Goal: Task Accomplishment & Management: Manage account settings

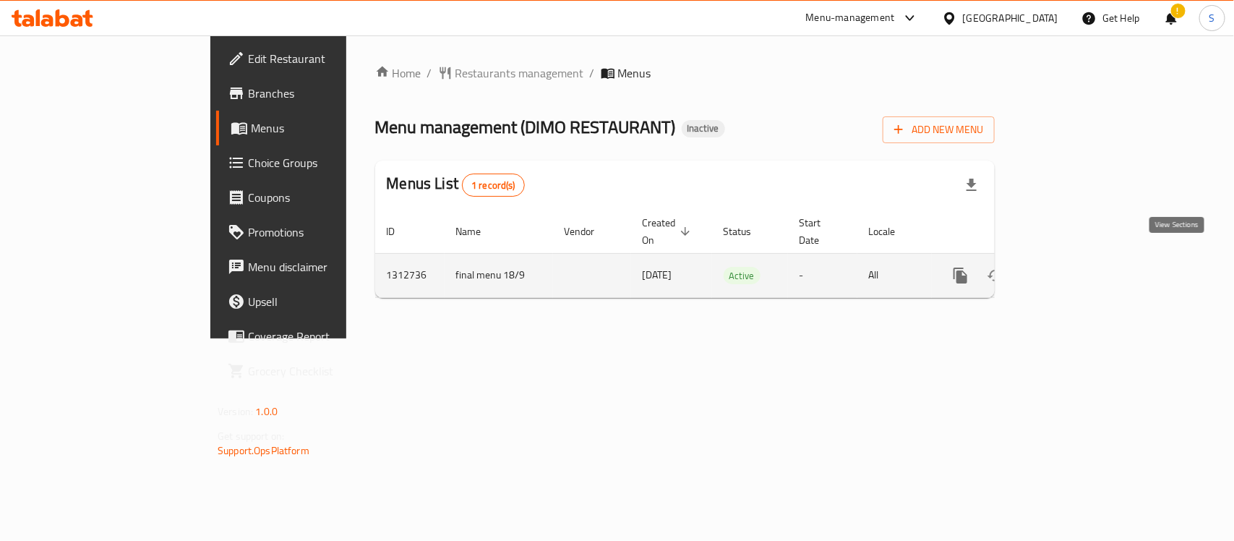
click at [1072, 269] on icon "enhanced table" at bounding box center [1065, 275] width 13 height 13
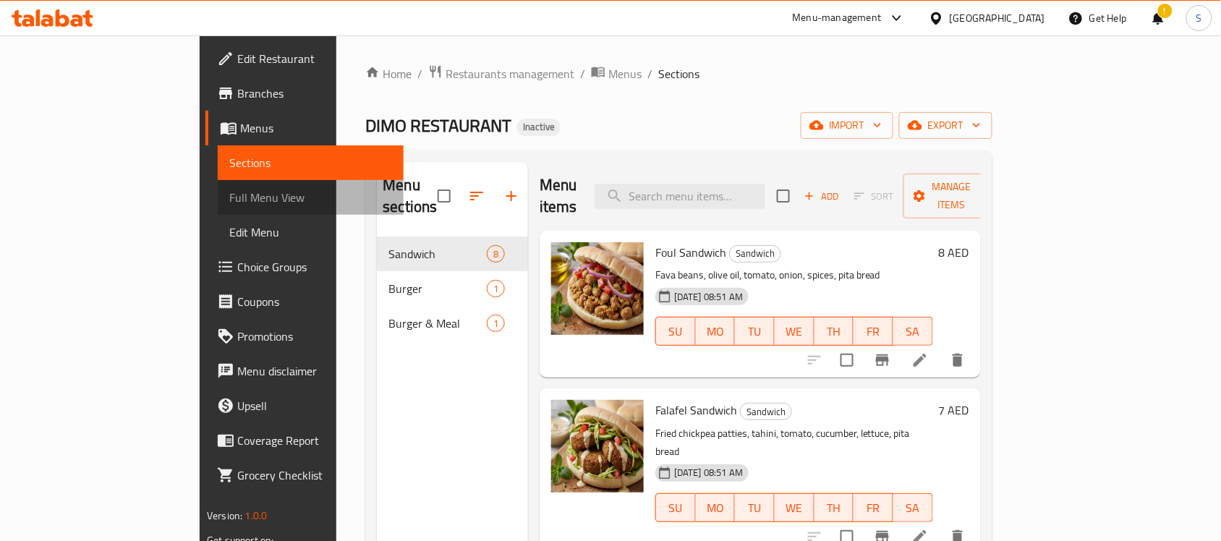
click at [229, 196] on span "Full Menu View" at bounding box center [310, 197] width 163 height 17
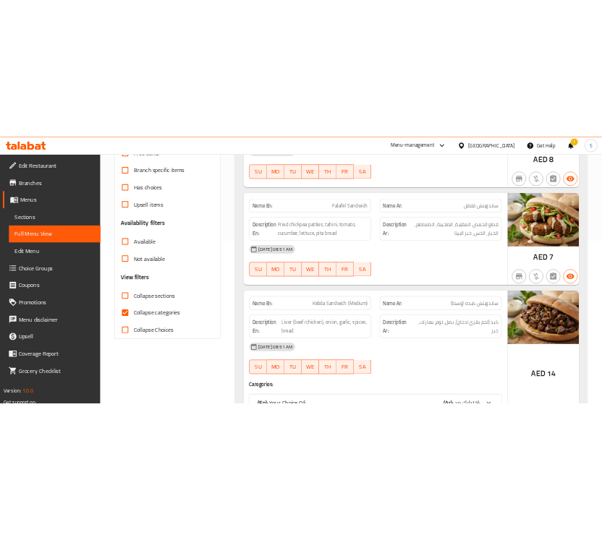
scroll to position [362, 0]
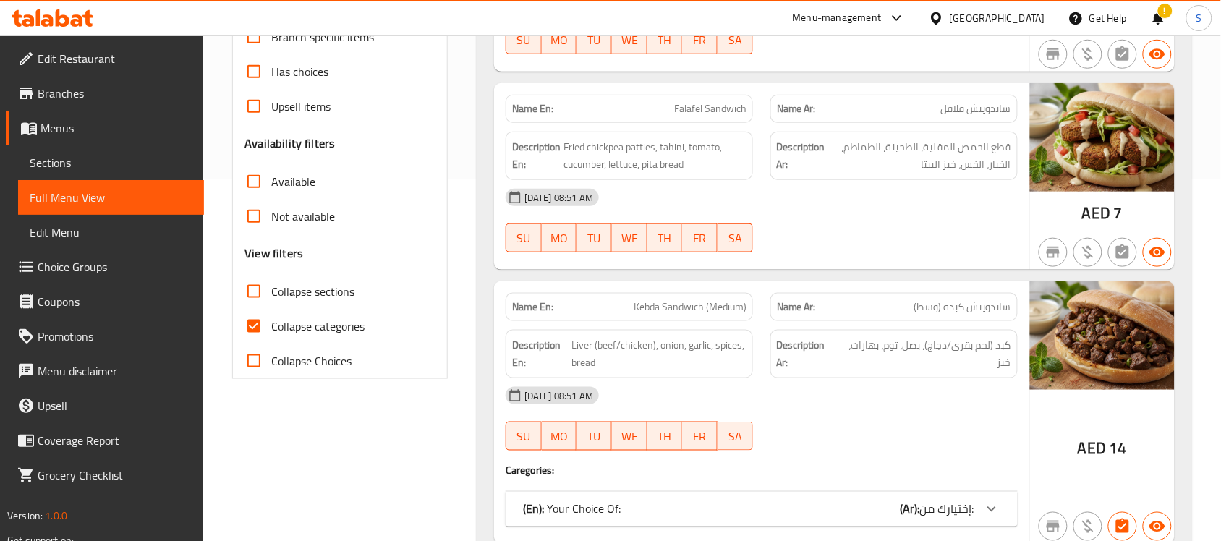
click at [338, 322] on span "Collapse categories" at bounding box center [317, 325] width 93 height 17
click at [271, 322] on input "Collapse categories" at bounding box center [253, 326] width 35 height 35
checkbox input "false"
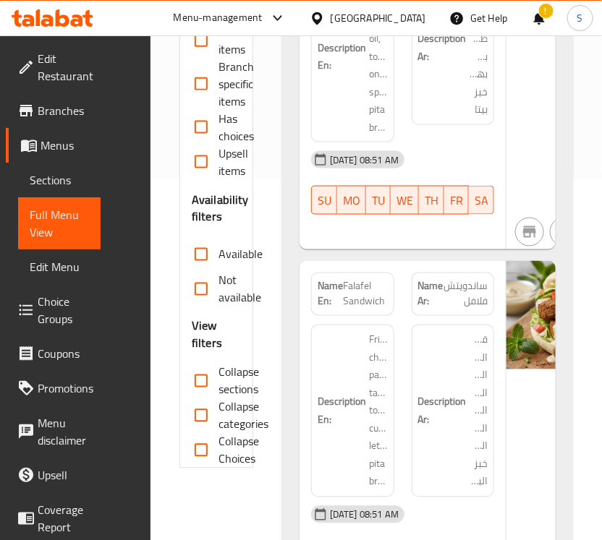
click at [38, 171] on span "Sections" at bounding box center [59, 179] width 59 height 17
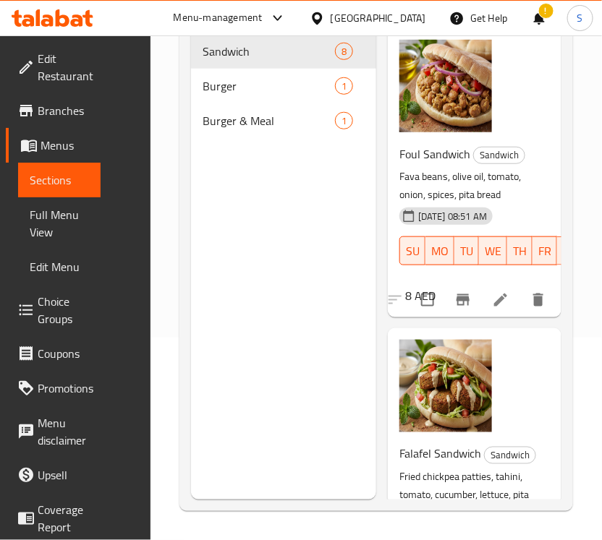
scroll to position [203, 0]
click at [51, 225] on span "Full Menu View" at bounding box center [59, 223] width 59 height 35
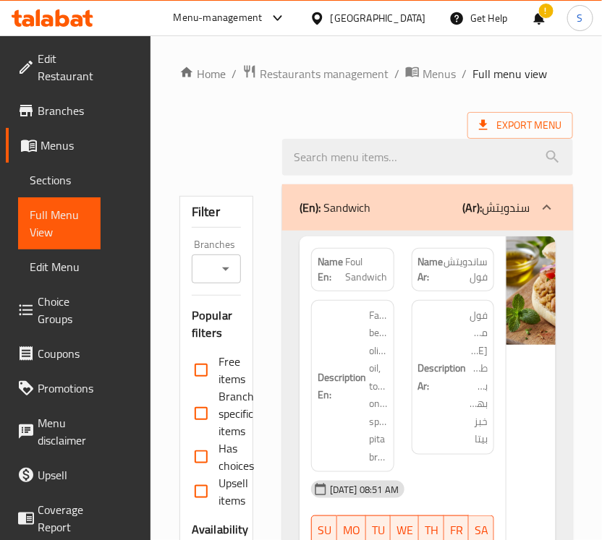
click at [327, 190] on div "(En): Sandwich (Ar): سندويتش" at bounding box center [427, 207] width 291 height 46
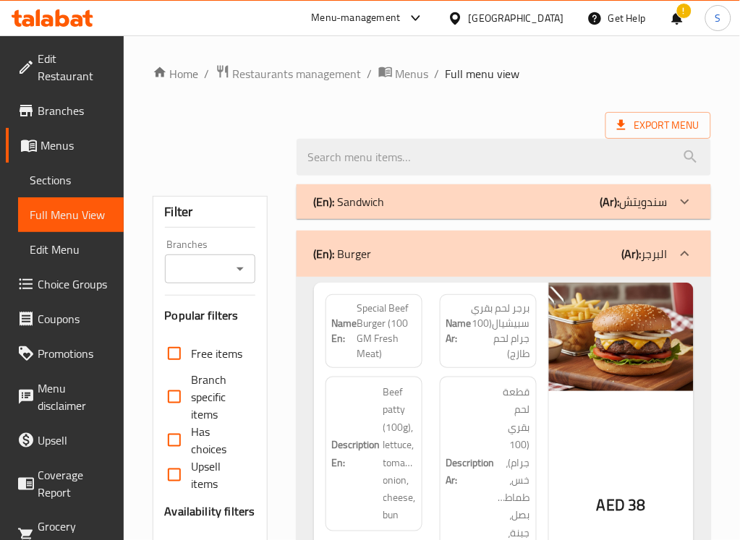
click at [511, 218] on div "(En): Sandwich (Ar): سندويتش" at bounding box center [503, 201] width 414 height 35
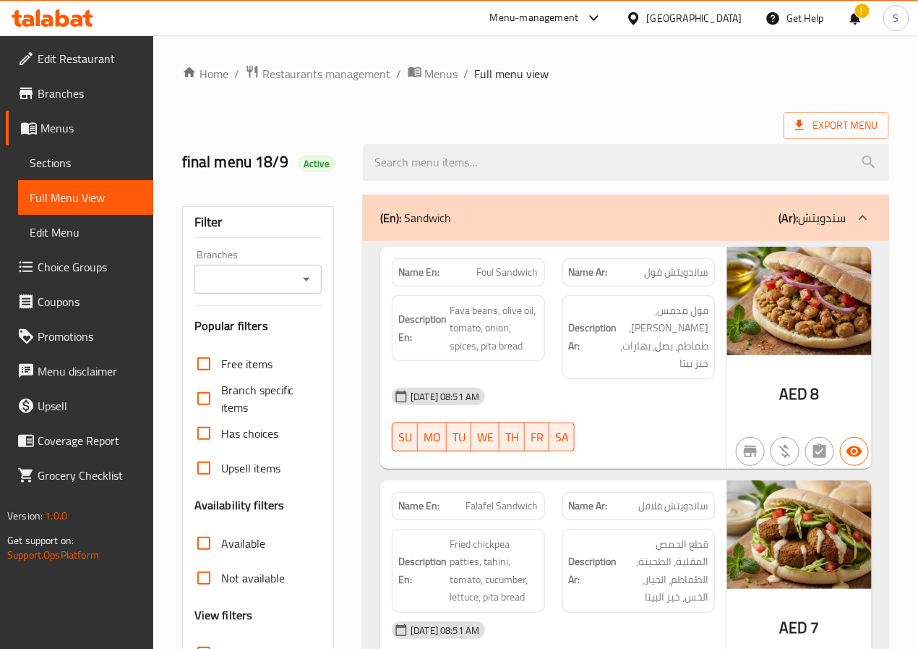
click at [736, 319] on img at bounding box center [799, 301] width 145 height 108
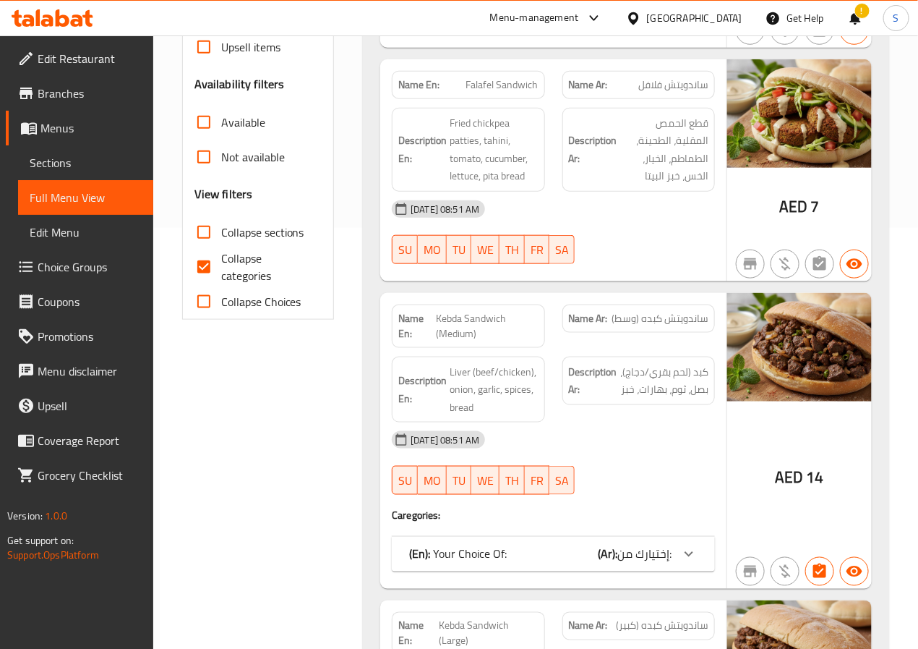
scroll to position [434, 0]
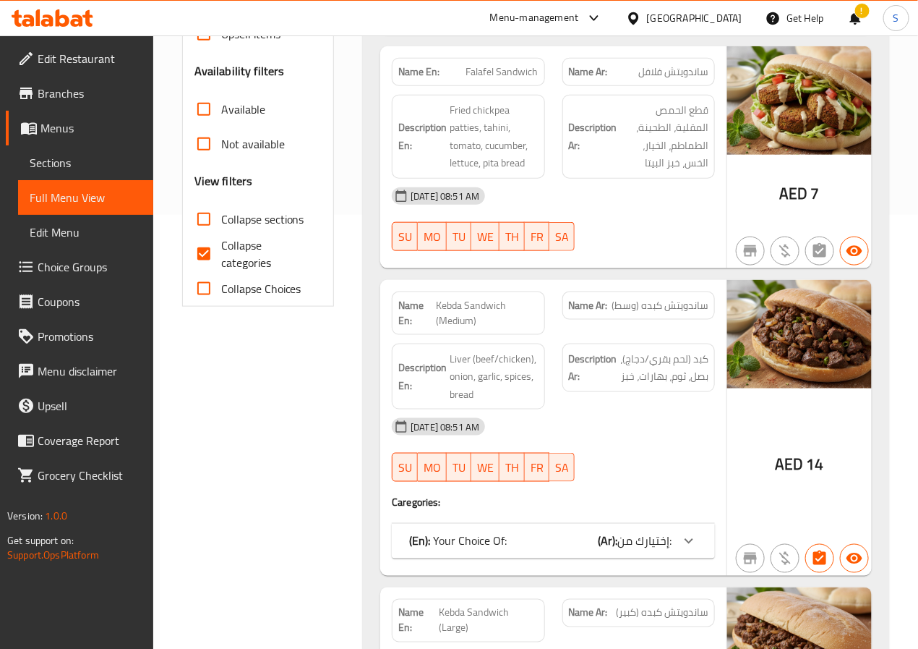
click at [256, 249] on span "Collapse categories" at bounding box center [266, 253] width 90 height 35
click at [221, 249] on input "Collapse categories" at bounding box center [204, 253] width 35 height 35
checkbox input "false"
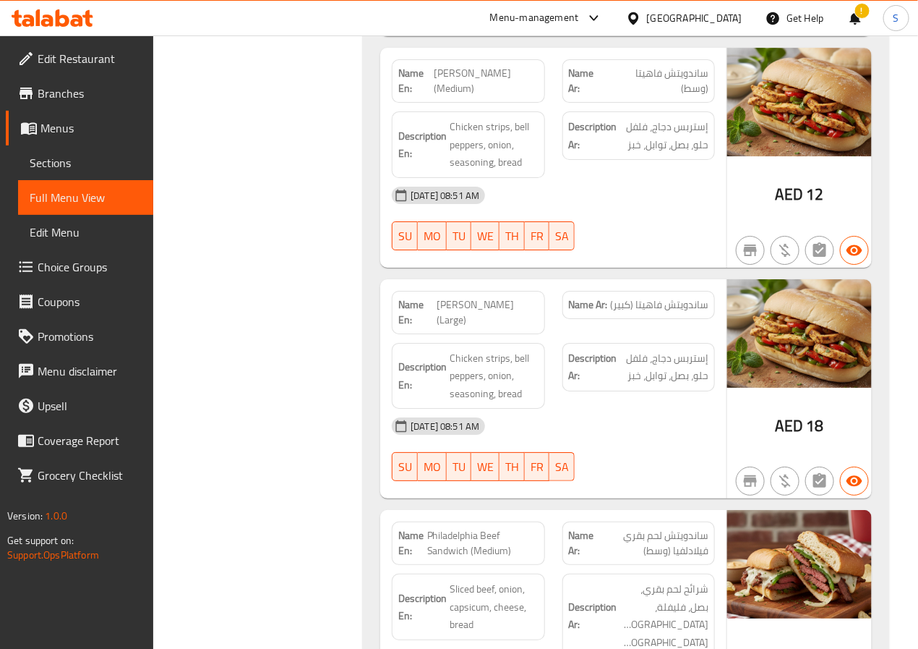
scroll to position [1627, 0]
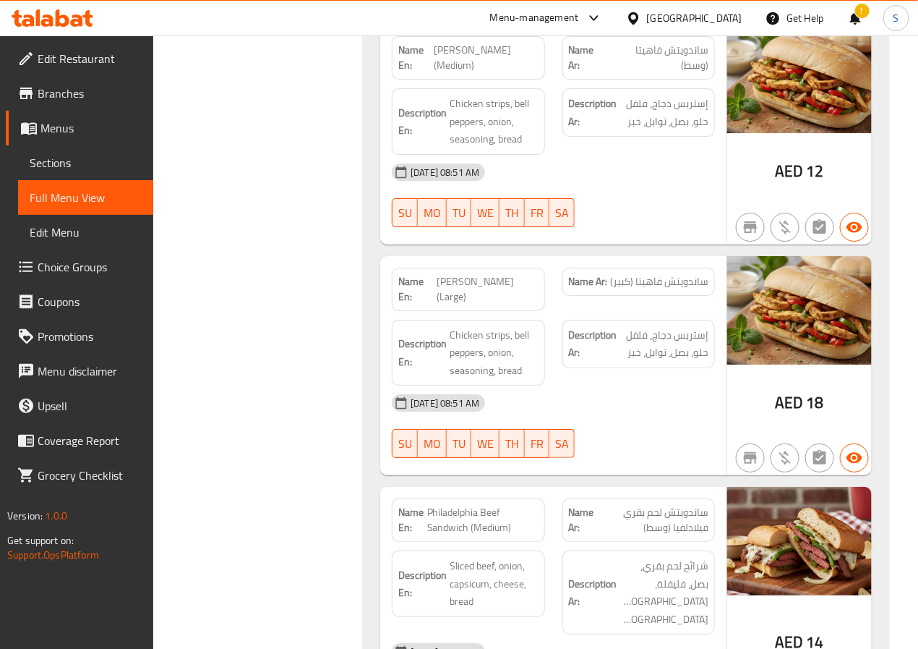
click at [602, 155] on div "18-09-2025 08:51 AM" at bounding box center [553, 172] width 341 height 35
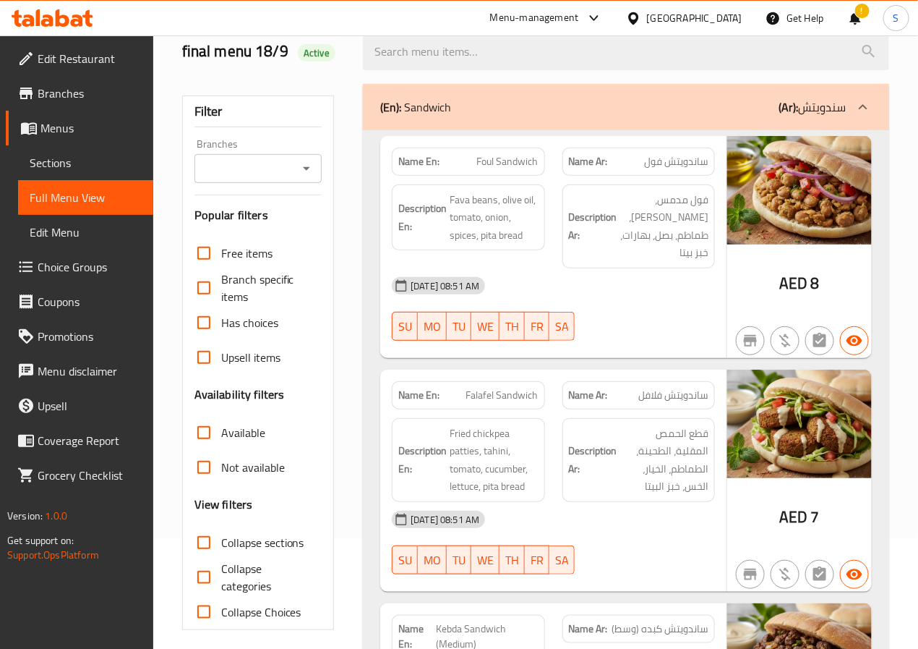
scroll to position [217, 0]
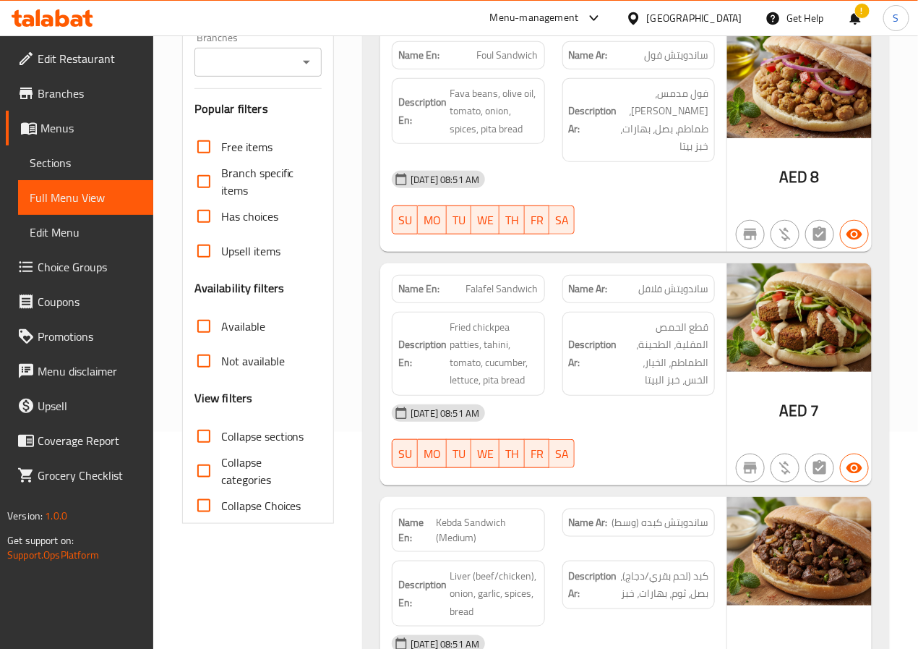
click at [727, 330] on img at bounding box center [799, 317] width 145 height 108
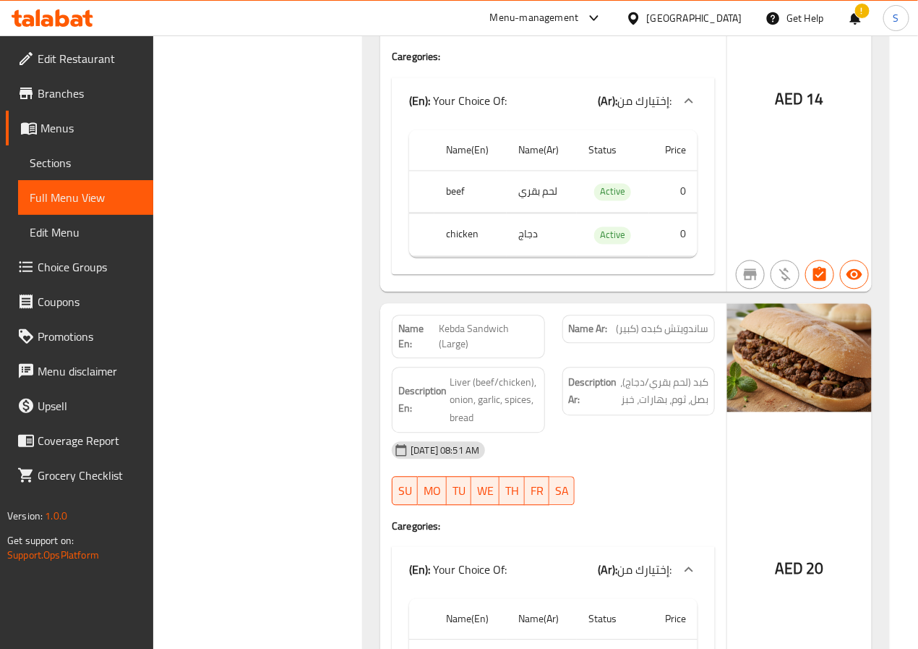
click at [730, 304] on img at bounding box center [799, 358] width 145 height 108
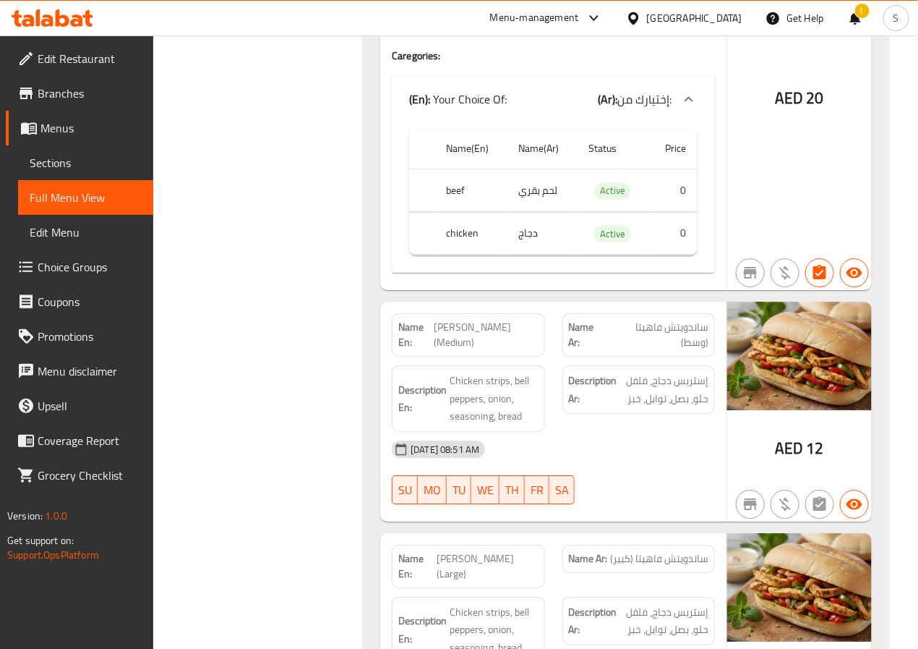
click at [490, 341] on div "Name En: Fajita Sandwich (Medium)" at bounding box center [468, 334] width 153 height 43
click at [675, 372] on span "إستربس دجاج، فلفل حلو، بصل، توابل، خبز" at bounding box center [664, 389] width 88 height 35
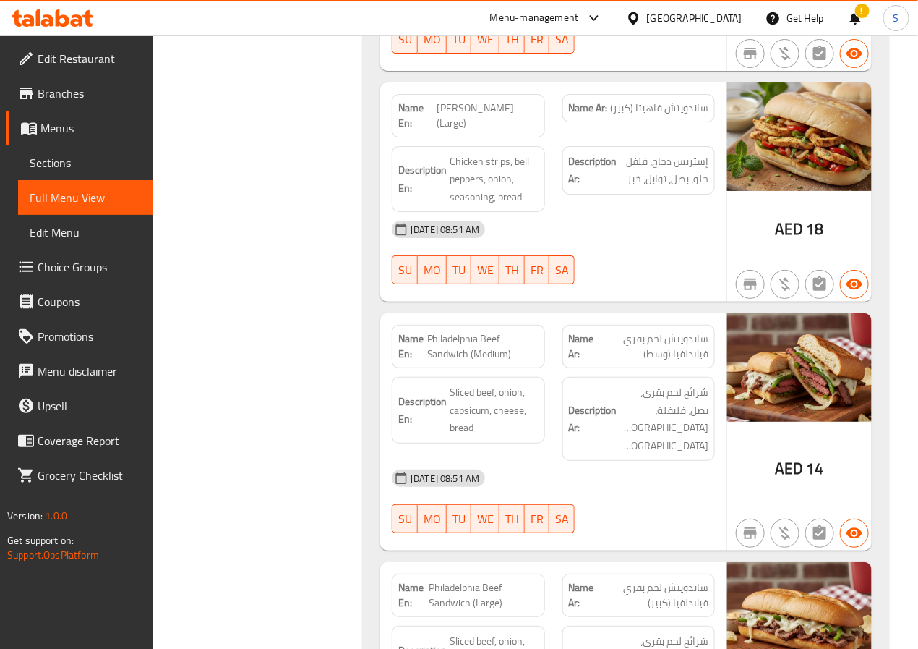
click at [642, 377] on div "Description Ar: شرائح لحم بقري، بصل، فليفلة، جبنة، خبز" at bounding box center [639, 419] width 153 height 84
click at [646, 461] on div "18-09-2025 08:51 AM" at bounding box center [553, 478] width 341 height 35
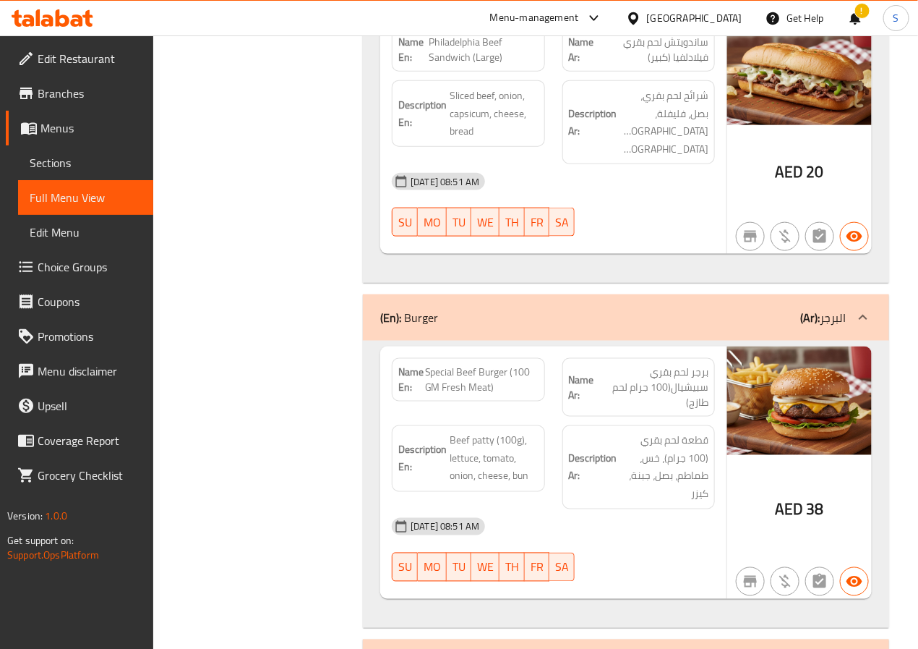
click at [594, 417] on div "Description Ar: قطعة لحم بقري (100 جرام)، خس، طماطم، بصل، جبنة، كيزر" at bounding box center [639, 467] width 170 height 101
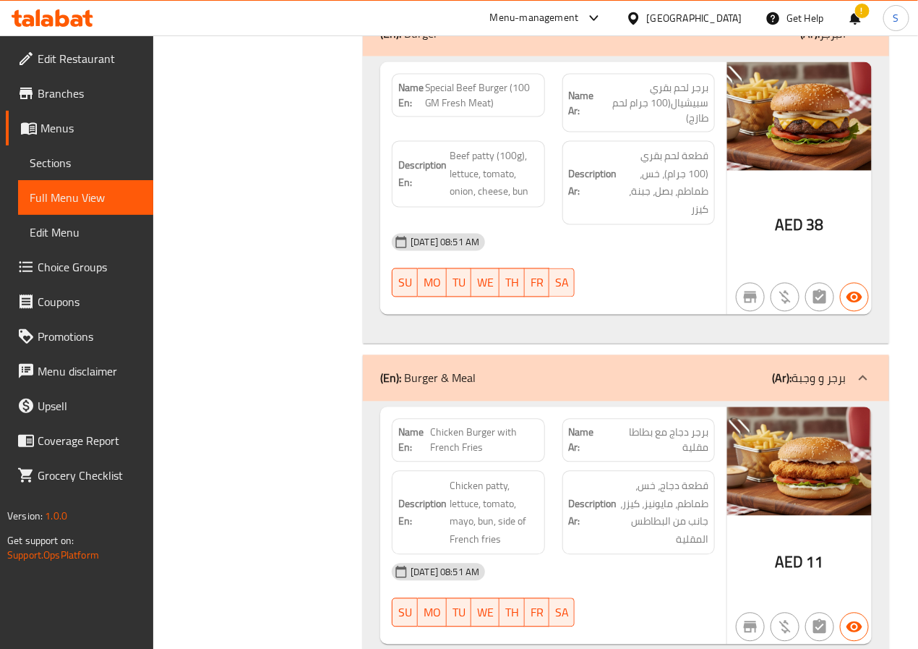
click at [731, 355] on div "(En): Burger & Meal (Ar): برجر و وجبة" at bounding box center [626, 378] width 526 height 46
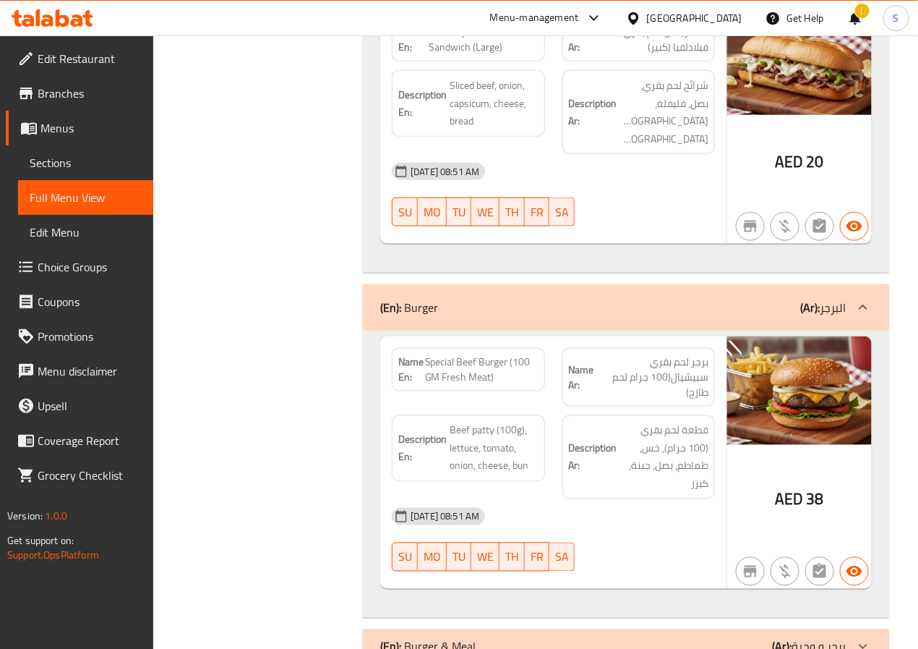
scroll to position [2346, 0]
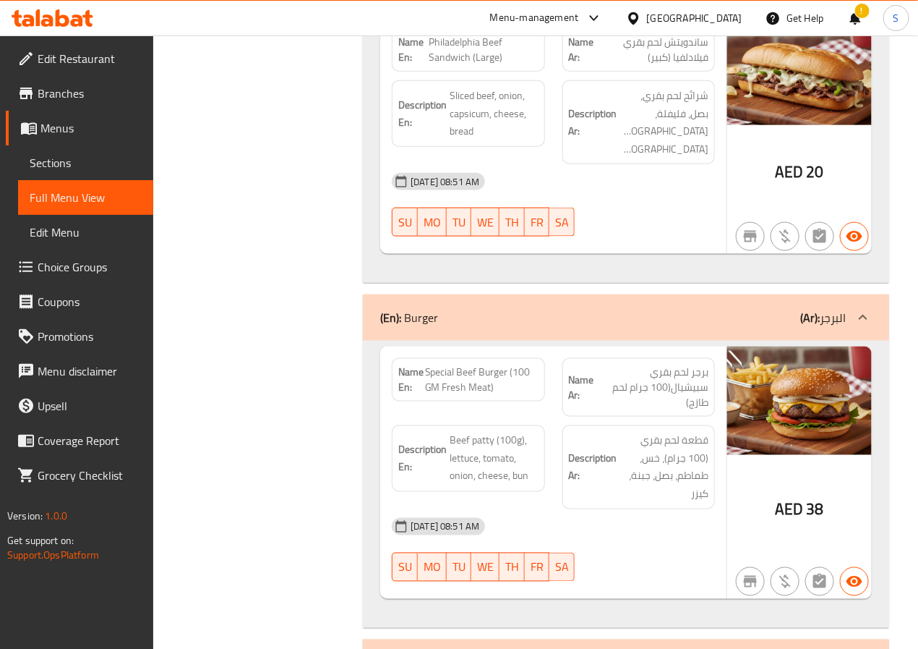
click at [742, 540] on div "(En): Burger & Meal (Ar): برجر و وجبة" at bounding box center [613, 656] width 466 height 17
click at [662, 509] on div "18-09-2025 08:51 AM" at bounding box center [553, 526] width 341 height 35
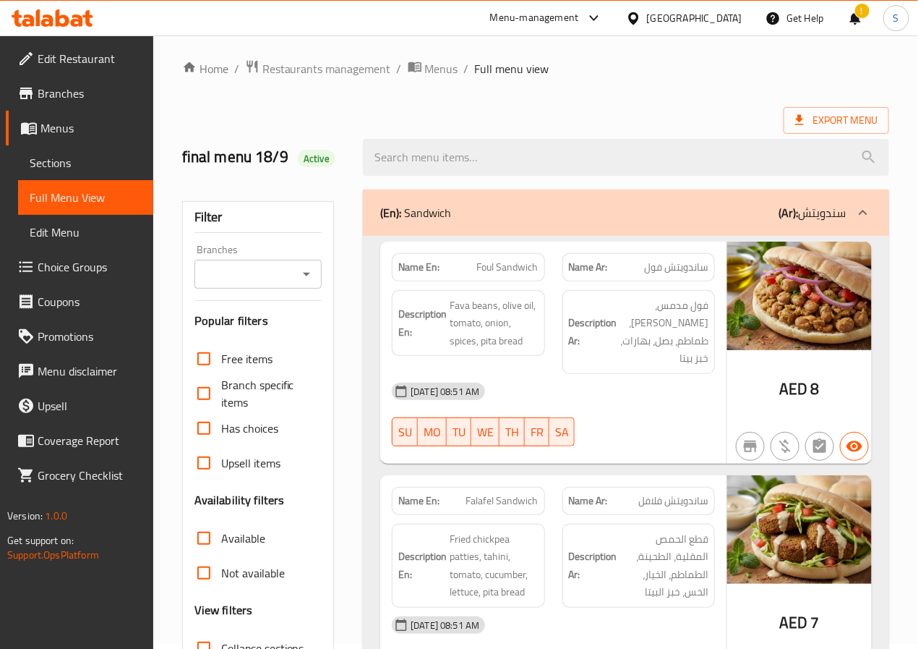
click at [822, 349] on img at bounding box center [799, 296] width 145 height 108
click at [860, 326] on img at bounding box center [799, 296] width 145 height 108
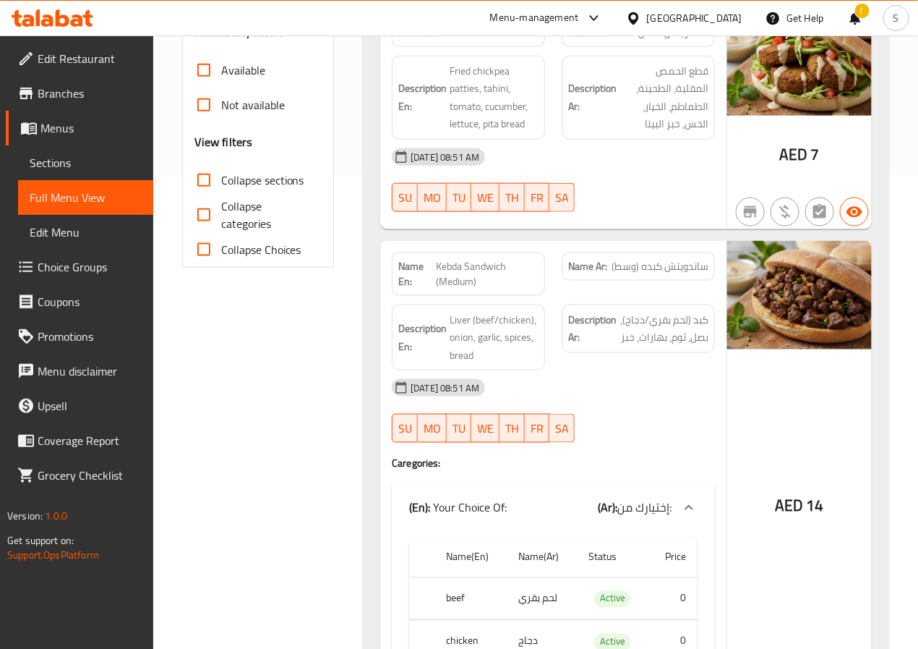
click at [831, 287] on img at bounding box center [799, 295] width 145 height 108
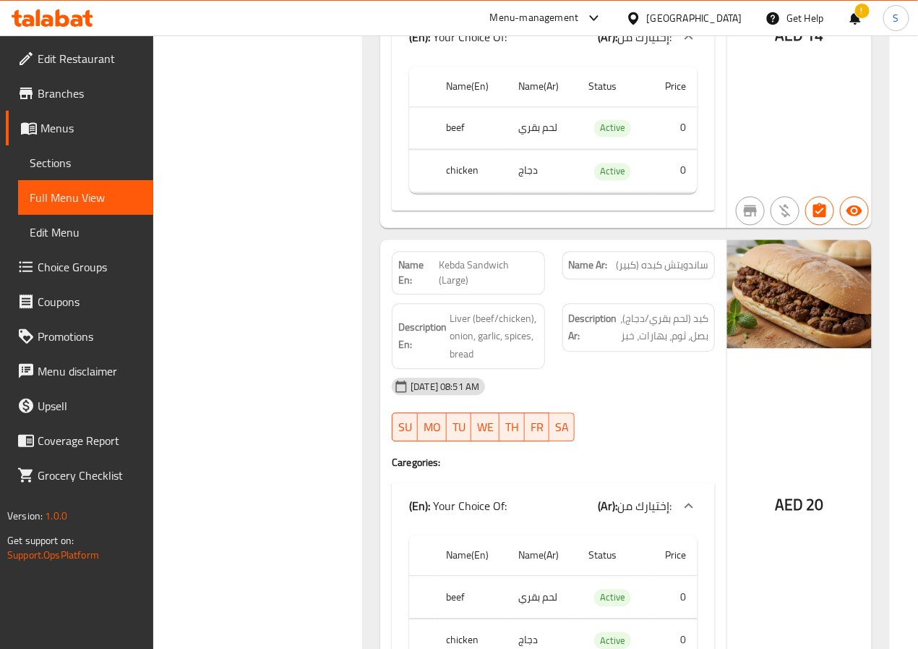
click at [741, 295] on img at bounding box center [799, 293] width 145 height 108
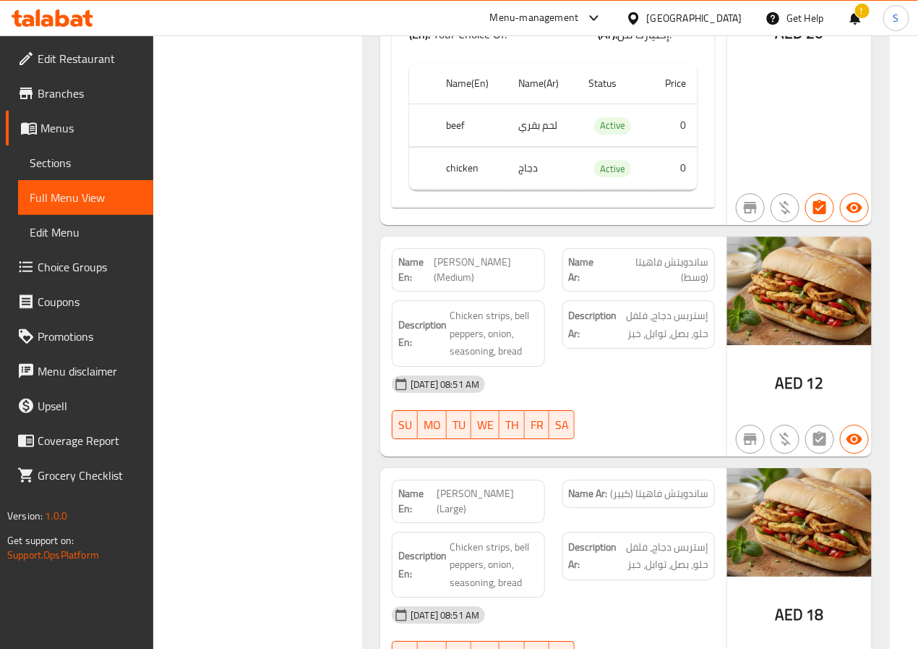
click at [589, 307] on strong "Description Ar:" at bounding box center [593, 324] width 48 height 35
click at [590, 347] on div "Description Ar: إستربس دجاج، فلفل حلو، بصل، توابل، خبز" at bounding box center [639, 333] width 170 height 84
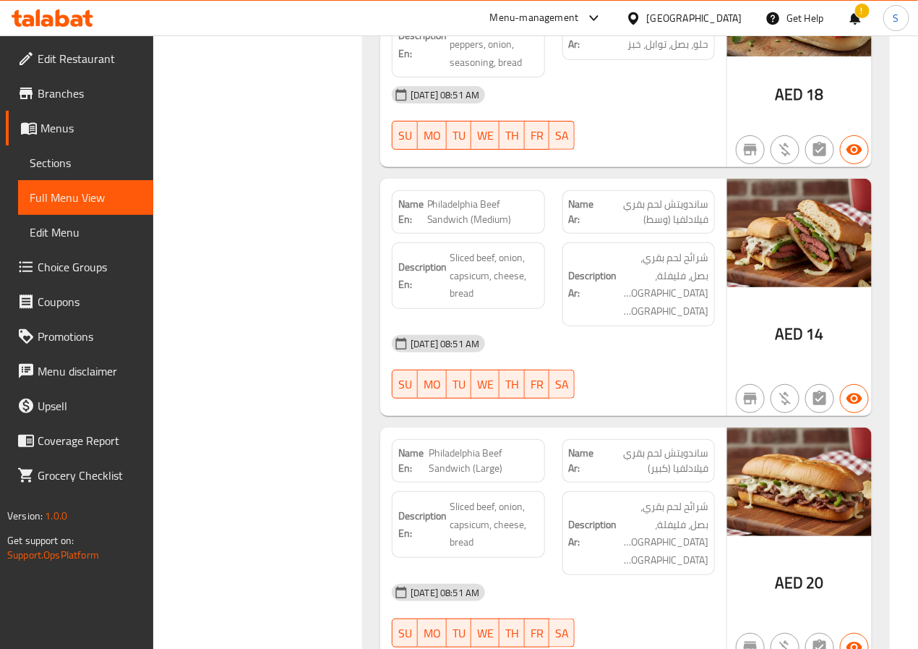
scroll to position [2081, 0]
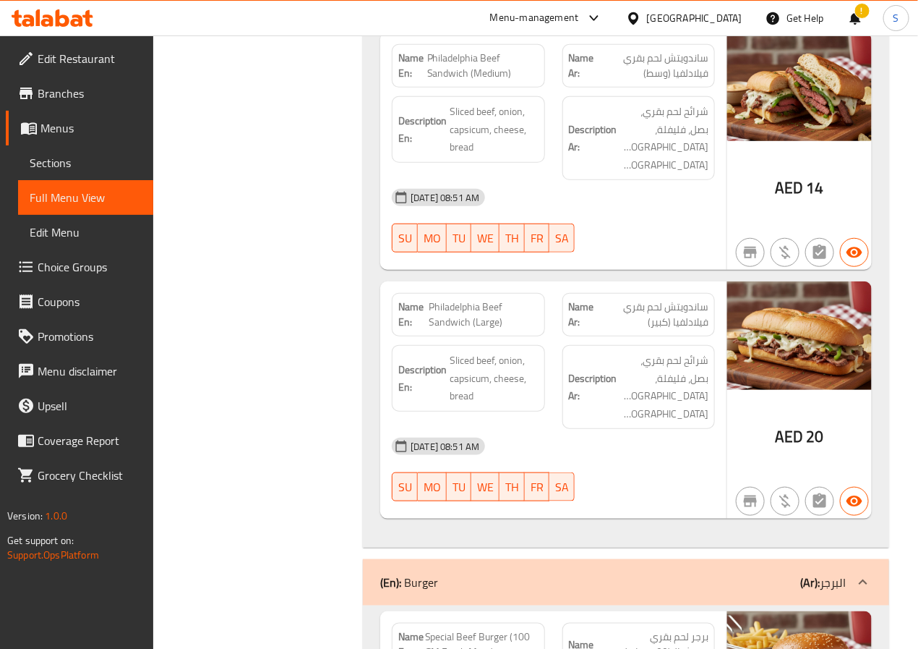
click at [690, 336] on div "Description Ar: شرائح لحم بقري، بصل، فليفلة، جبنة، خبز" at bounding box center [639, 386] width 170 height 101
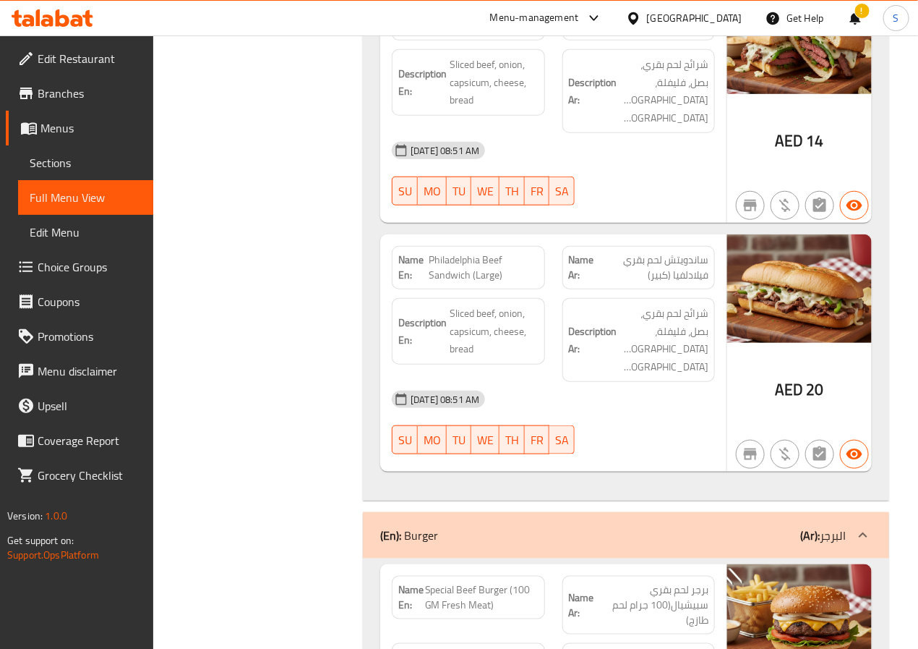
click at [747, 320] on div "AED 20" at bounding box center [799, 352] width 145 height 237
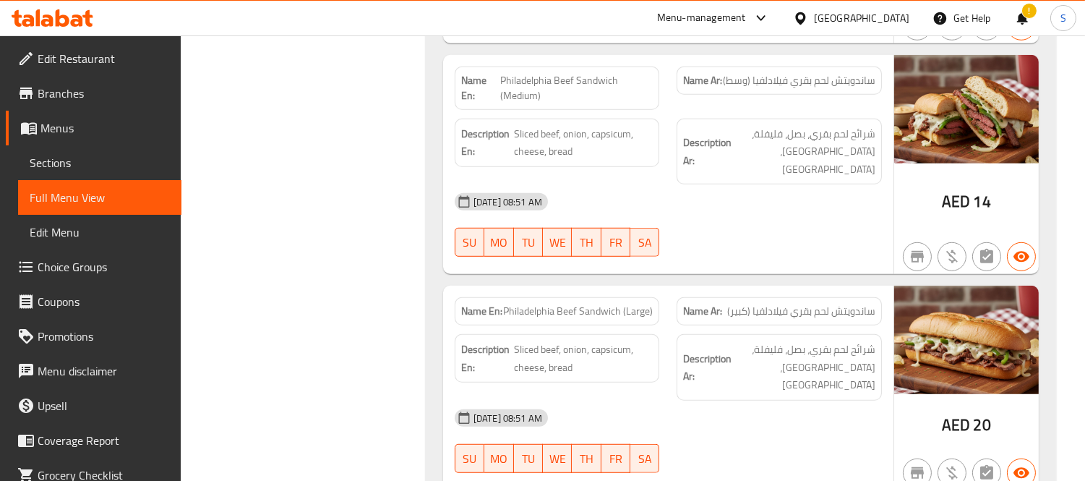
scroll to position [1848, 0]
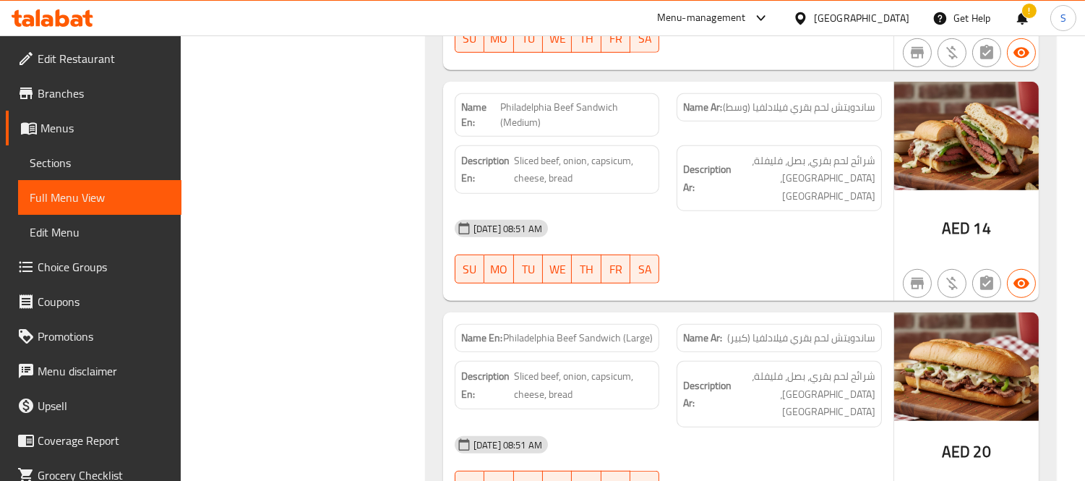
click at [666, 189] on div "Description En: Sliced beef, onion, capsicum, cheese, bread" at bounding box center [557, 179] width 223 height 84
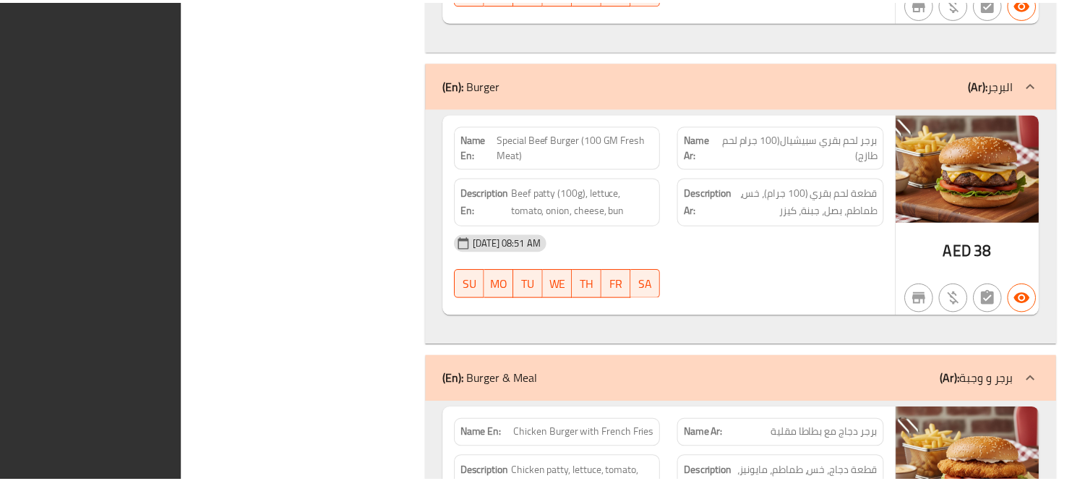
scroll to position [2481, 0]
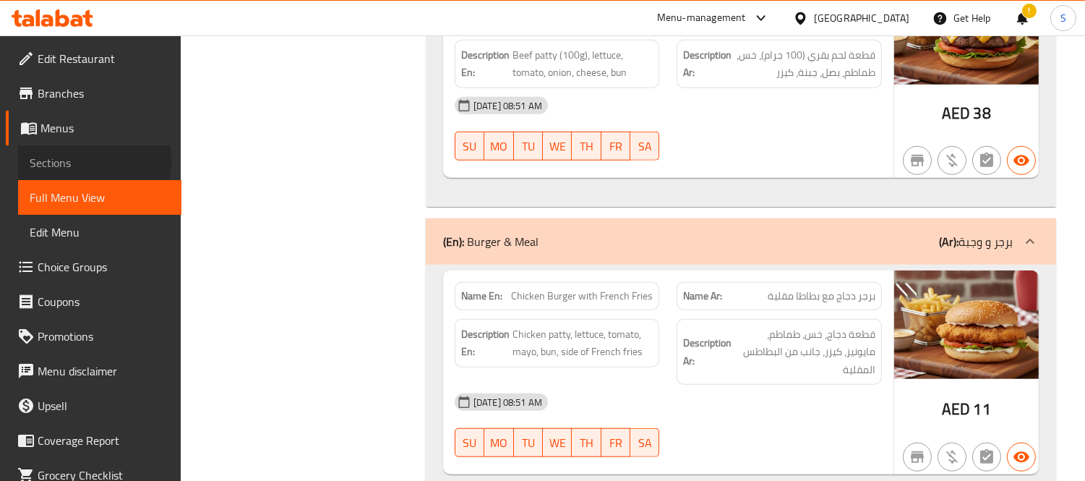
drag, startPoint x: 64, startPoint y: 161, endPoint x: 81, endPoint y: 160, distance: 17.4
click at [64, 161] on span "Sections" at bounding box center [100, 162] width 140 height 17
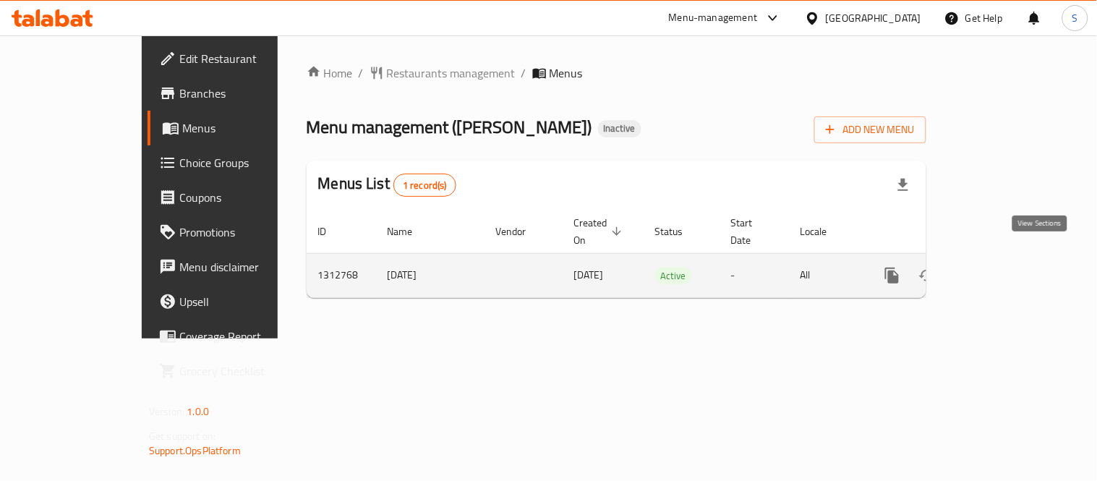
click at [1014, 258] on link "enhanced table" at bounding box center [996, 275] width 35 height 35
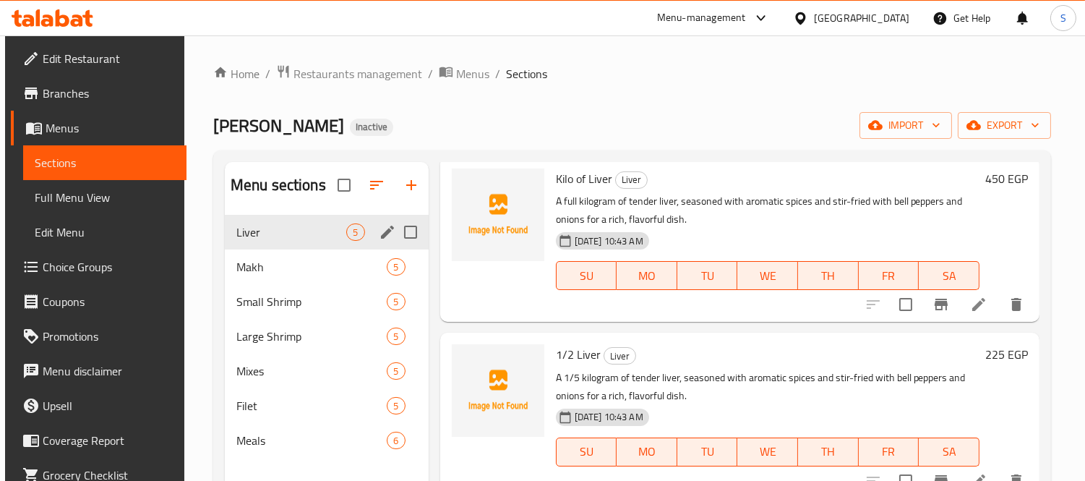
scroll to position [80, 0]
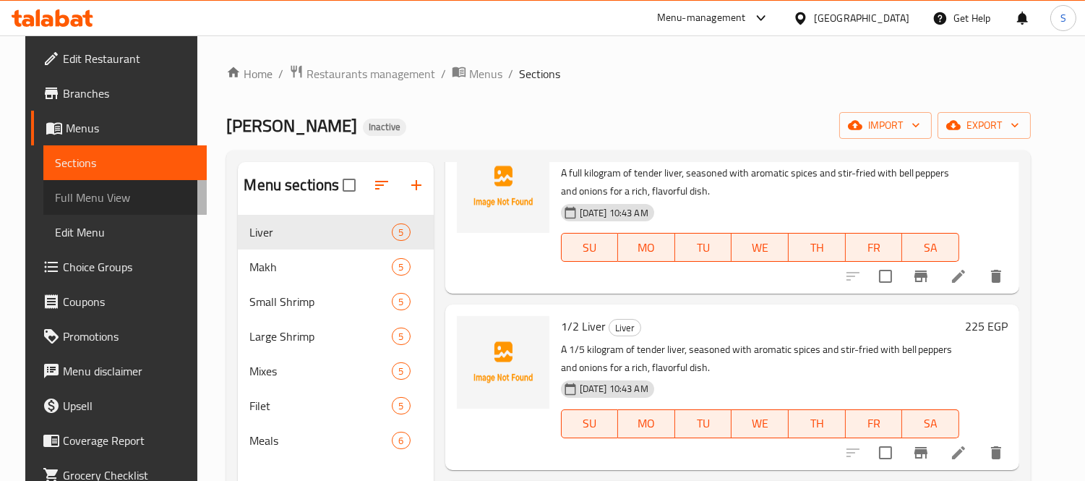
click at [99, 181] on link "Full Menu View" at bounding box center [124, 197] width 163 height 35
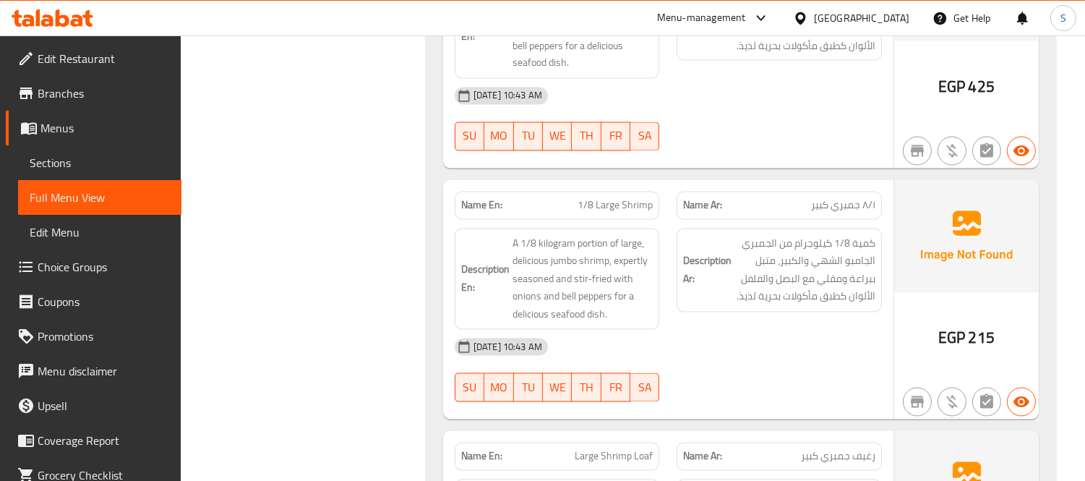
scroll to position [5544, 0]
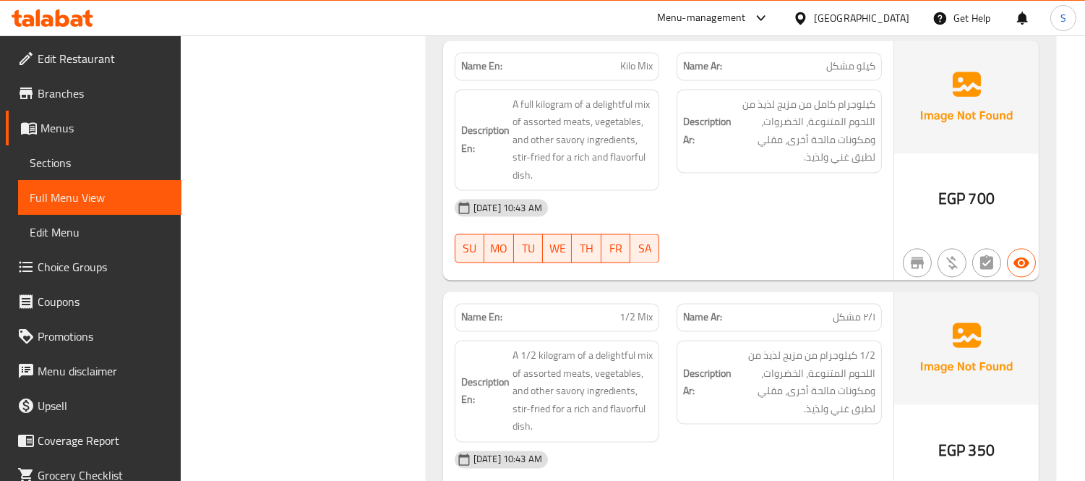
click at [54, 160] on span "Sections" at bounding box center [100, 162] width 140 height 17
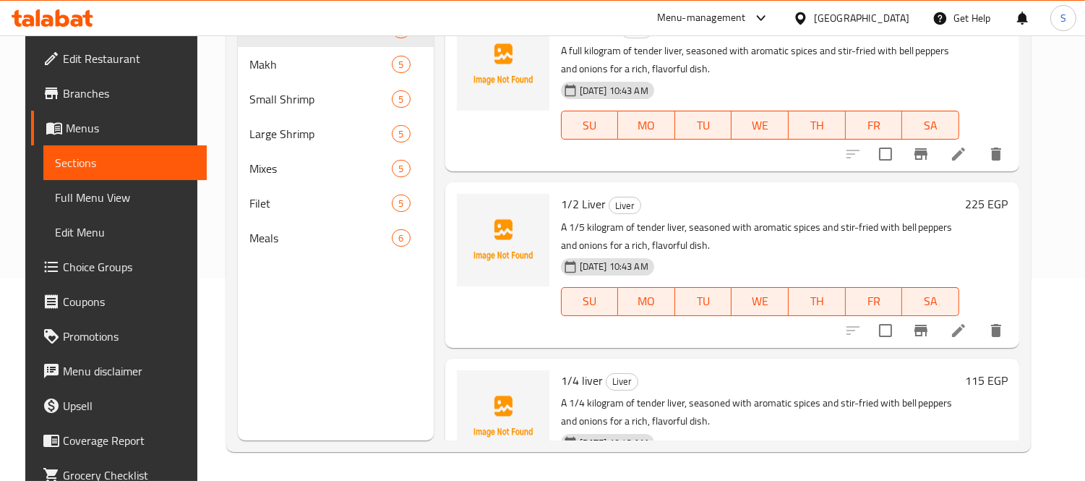
scroll to position [202, 0]
click at [95, 51] on span "Edit Restaurant" at bounding box center [129, 58] width 132 height 17
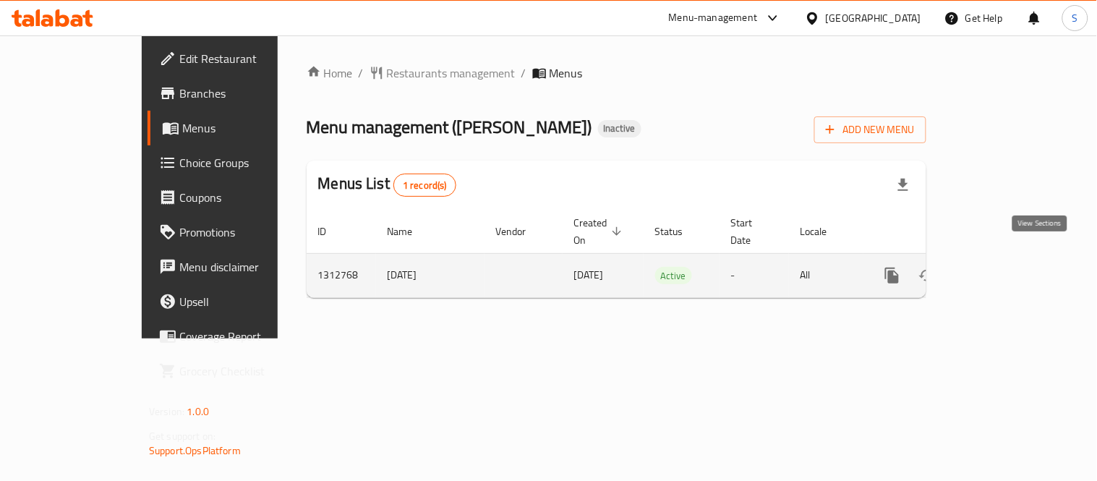
click at [1003, 269] on icon "enhanced table" at bounding box center [996, 275] width 13 height 13
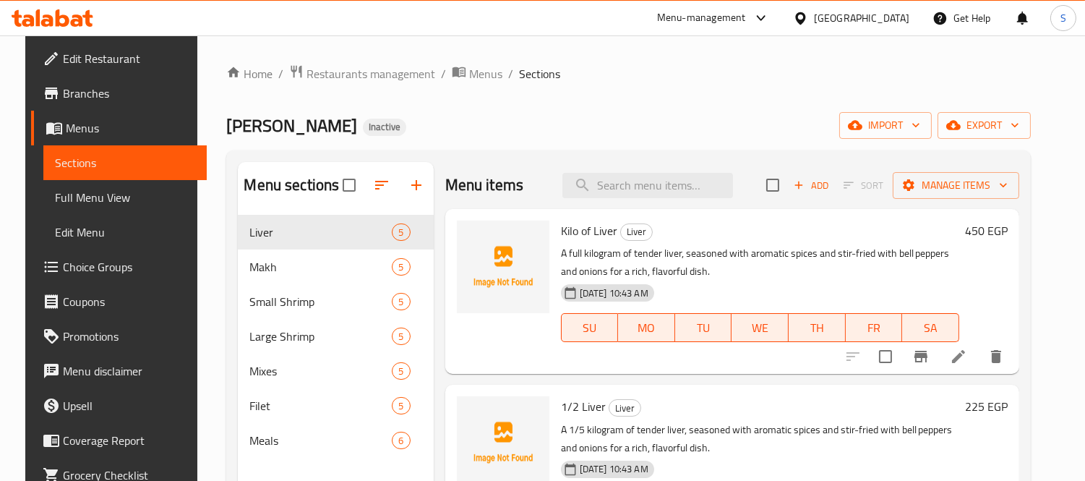
click at [425, 132] on div "[PERSON_NAME] Inactive import export" at bounding box center [628, 125] width 805 height 27
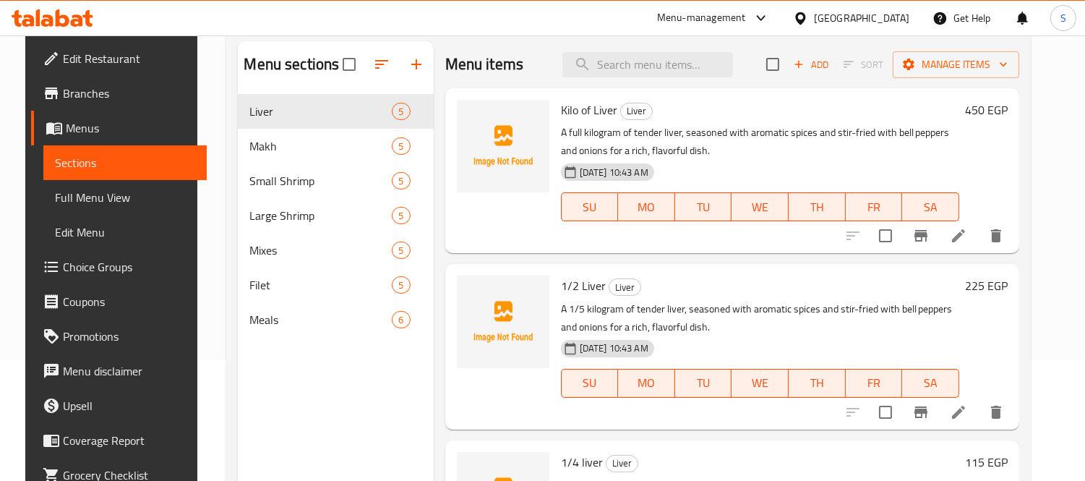
scroll to position [161, 0]
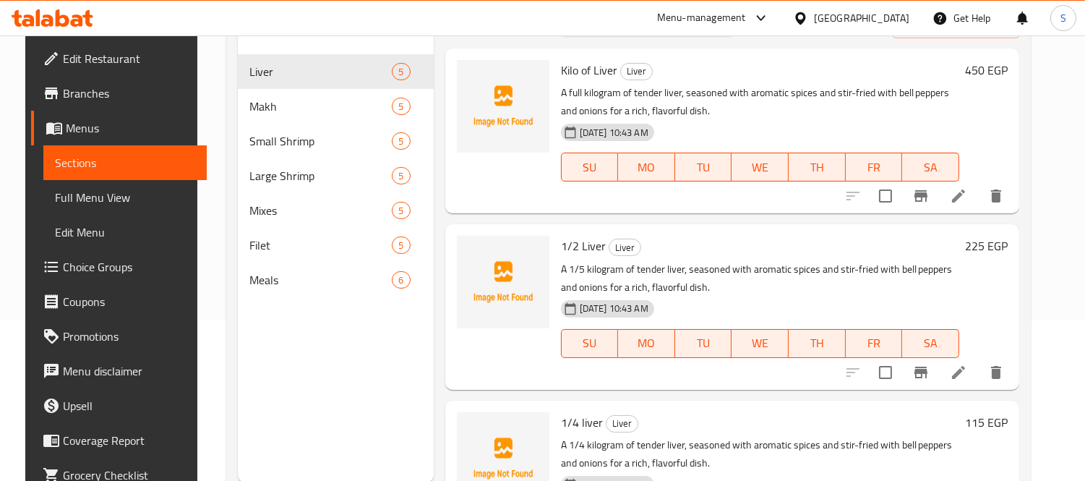
click at [445, 155] on div "Kilo of Liver Liver A full kilogram of tender liver, seasoned with aromatic spi…" at bounding box center [732, 130] width 574 height 165
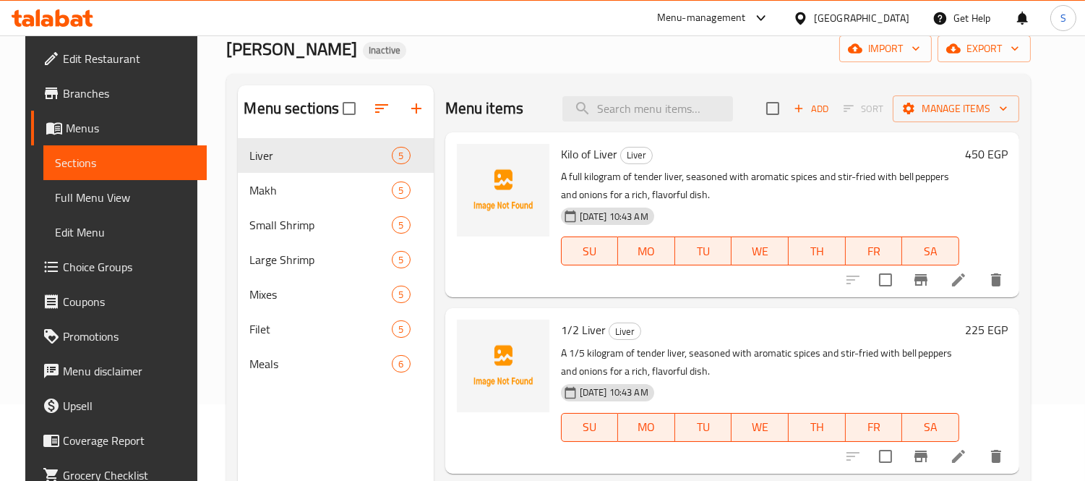
scroll to position [0, 0]
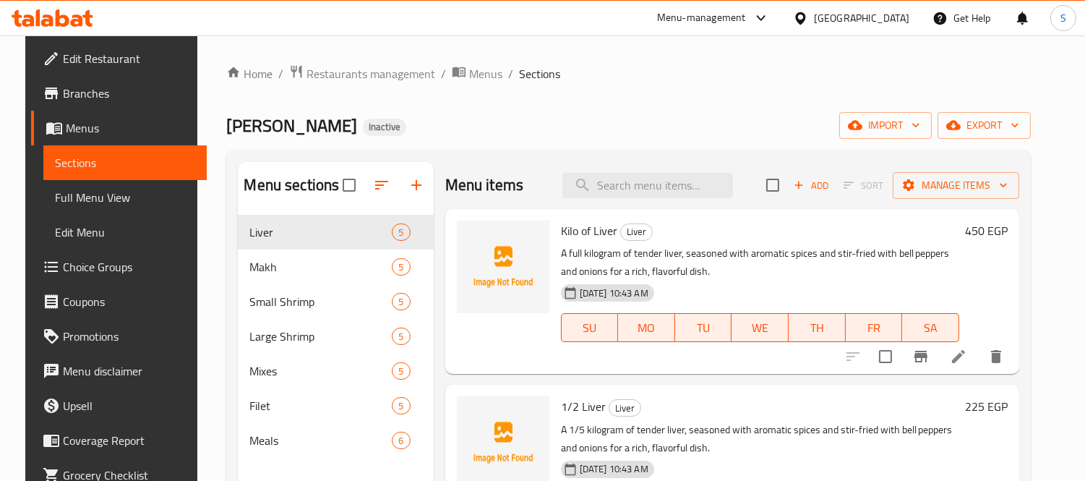
click at [435, 135] on div "Awlad Sadek Inactive import export" at bounding box center [628, 125] width 805 height 27
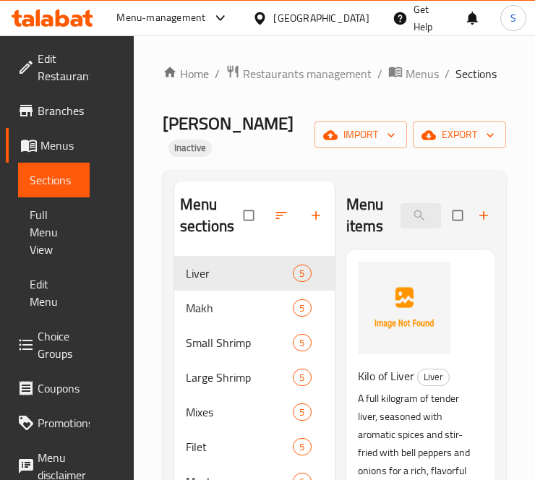
drag, startPoint x: 37, startPoint y: 224, endPoint x: 127, endPoint y: 236, distance: 91.2
click at [37, 224] on span "Full Menu View" at bounding box center [54, 232] width 48 height 52
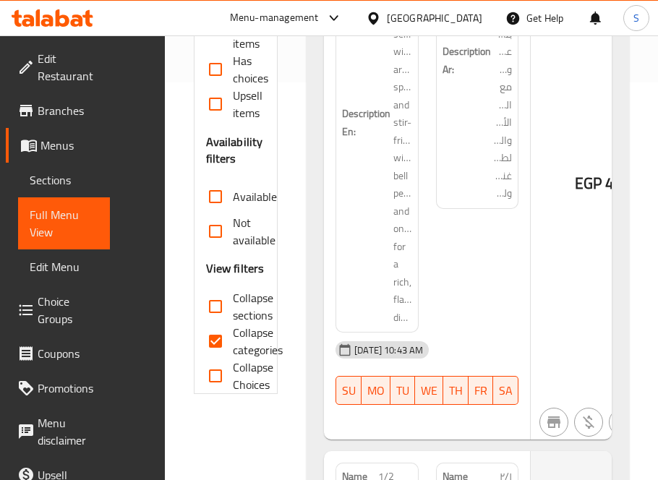
scroll to position [401, 0]
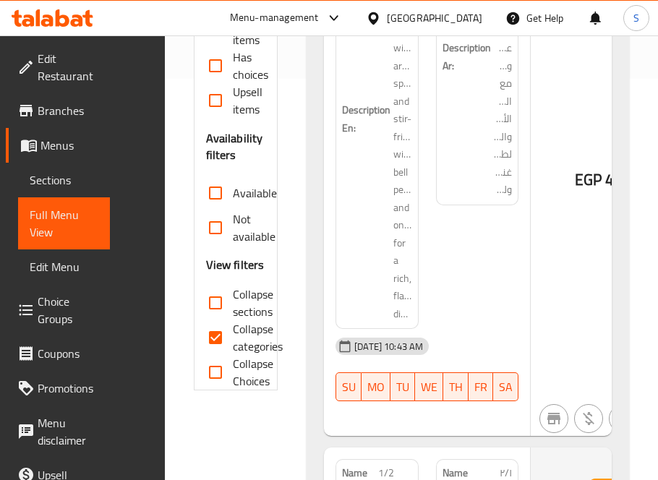
click at [226, 353] on input "Collapse categories" at bounding box center [215, 337] width 35 height 35
checkbox input "false"
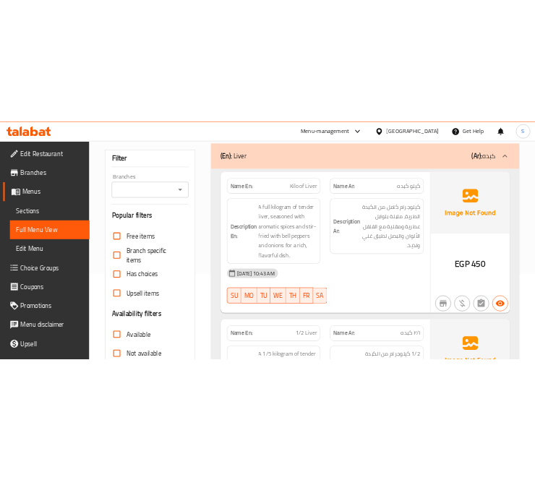
scroll to position [0, 0]
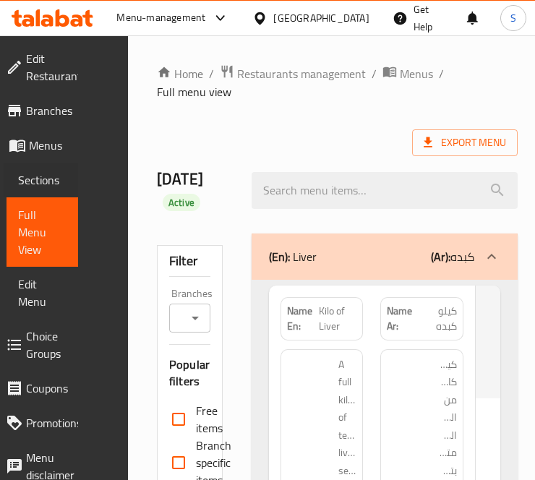
click at [17, 176] on div "Sections" at bounding box center [41, 180] width 74 height 35
click at [46, 178] on span "Sections" at bounding box center [42, 179] width 48 height 17
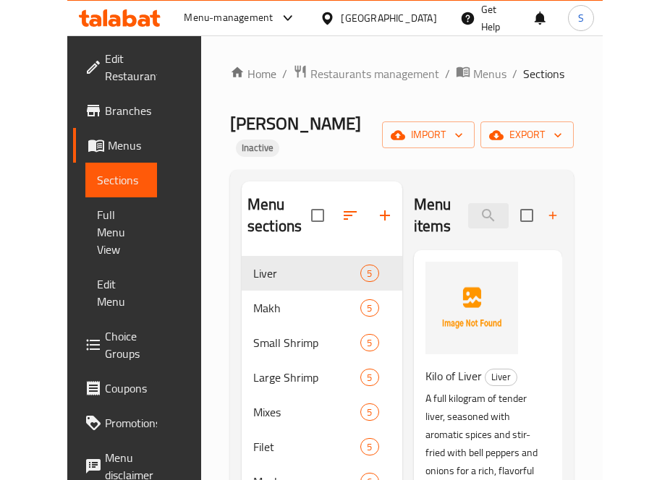
scroll to position [1, 0]
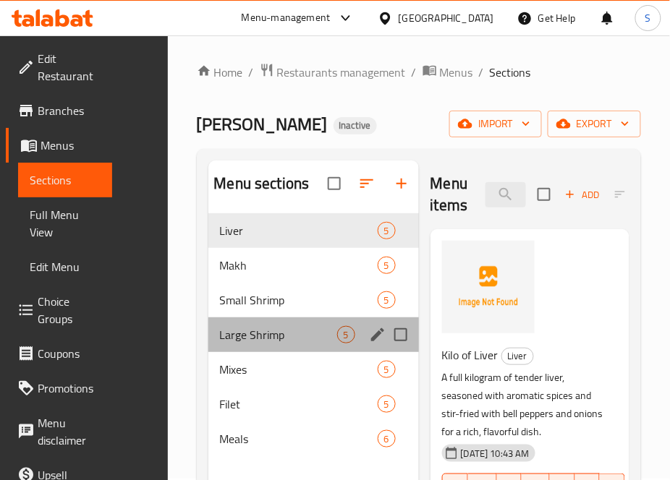
click at [281, 333] on span "Large Shrimp" at bounding box center [278, 334] width 117 height 17
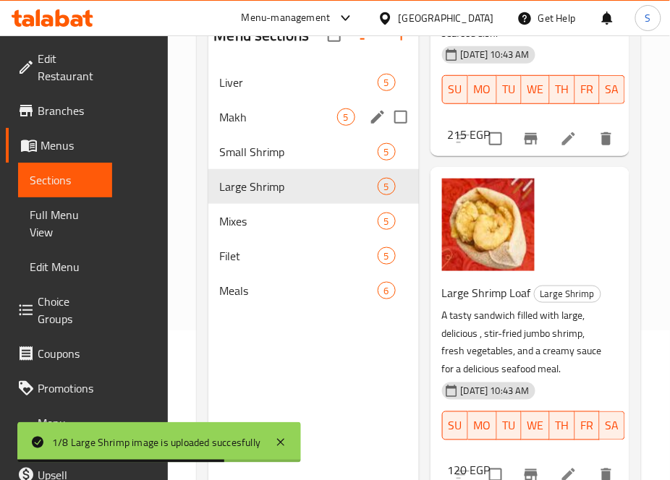
scroll to position [121, 0]
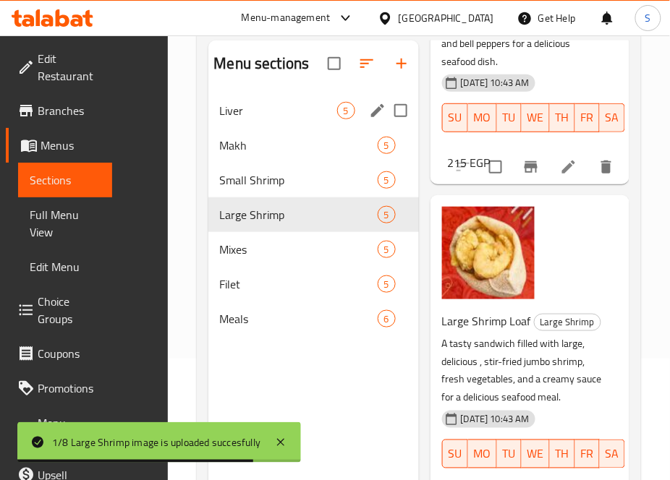
click at [288, 121] on div "Liver 5" at bounding box center [313, 110] width 210 height 35
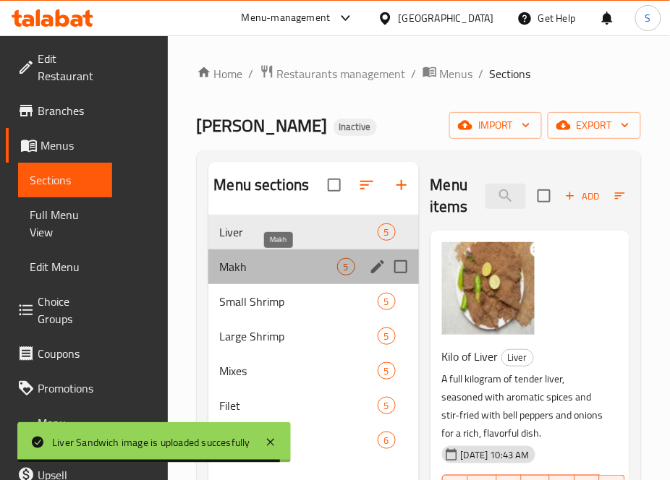
click at [275, 263] on span "Makh" at bounding box center [278, 266] width 117 height 17
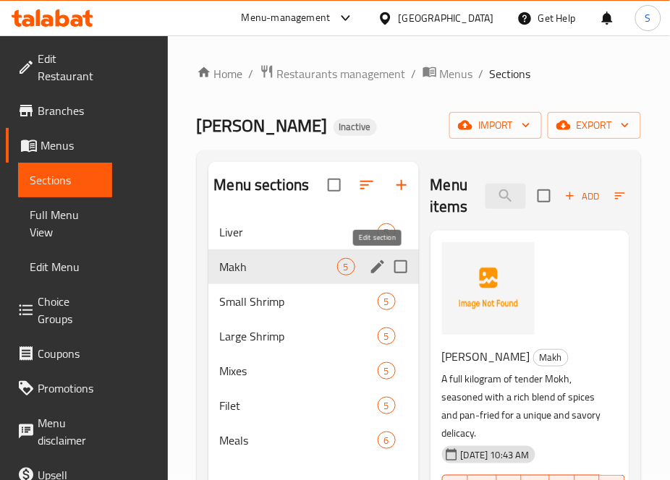
click at [377, 266] on icon "edit" at bounding box center [377, 266] width 13 height 13
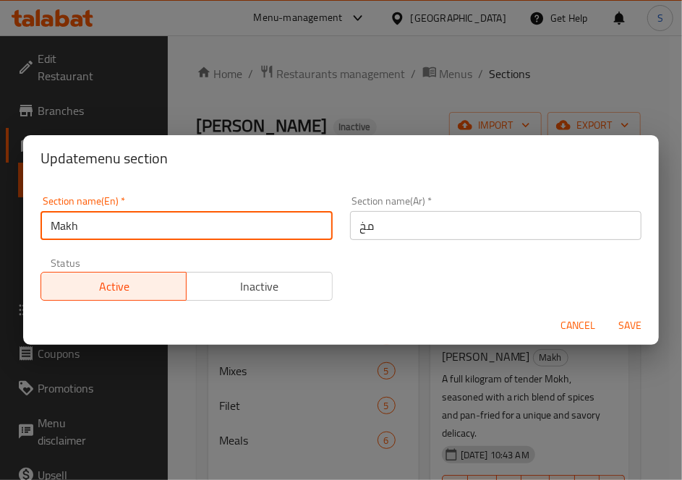
click at [59, 226] on input "Makh" at bounding box center [186, 225] width 292 height 29
type input "Mokh"
click at [623, 328] on span "Save" at bounding box center [630, 326] width 35 height 18
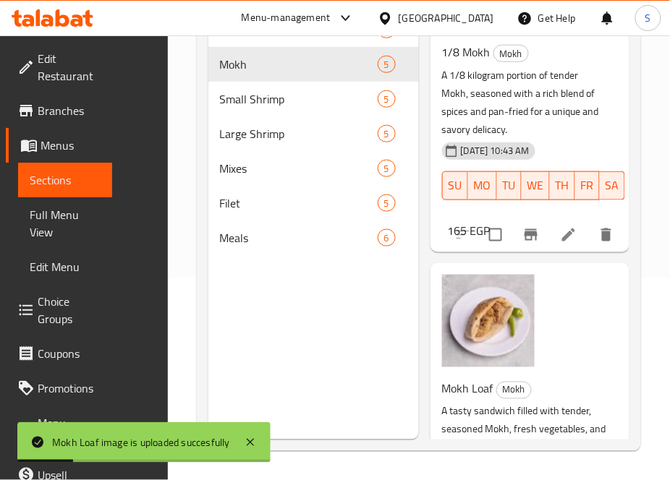
scroll to position [1271, 0]
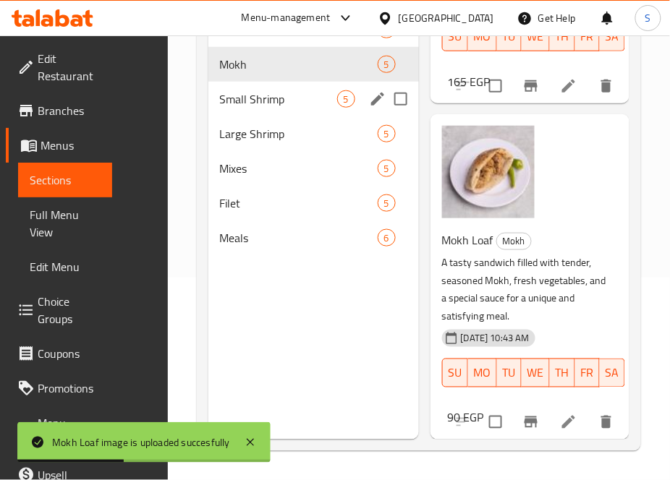
click at [252, 113] on div "Small Shrimp 5" at bounding box center [313, 99] width 210 height 35
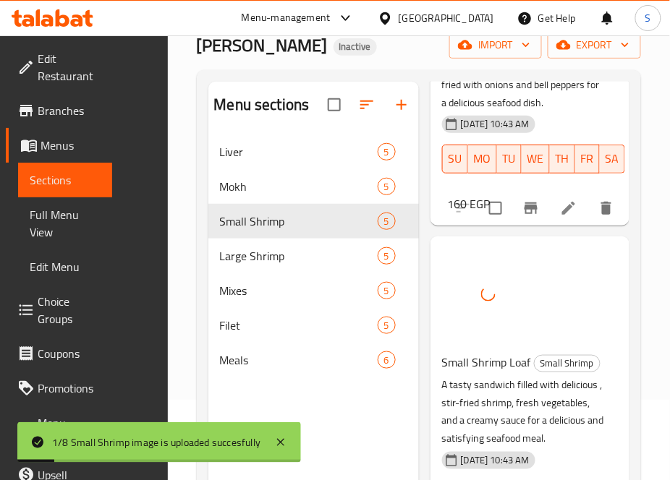
scroll to position [202, 0]
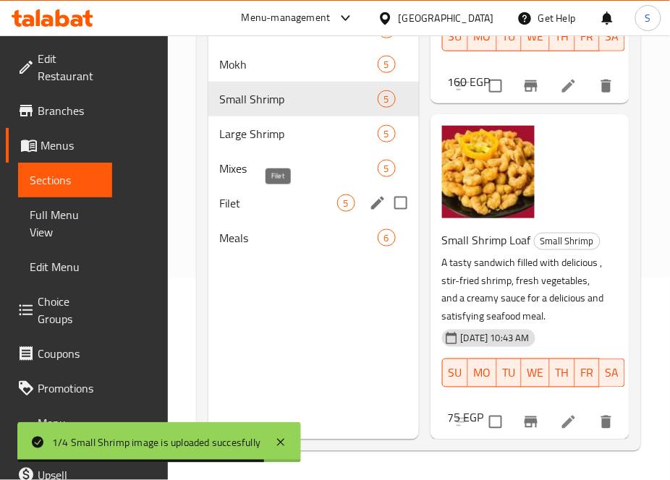
click at [261, 191] on div "Filet 5" at bounding box center [313, 203] width 210 height 35
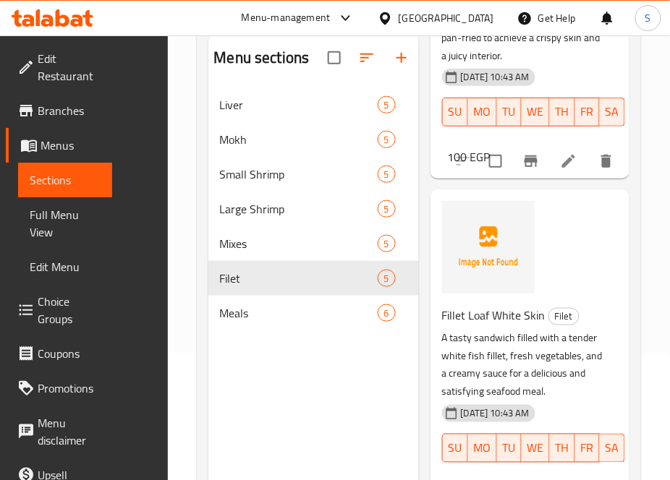
scroll to position [41, 0]
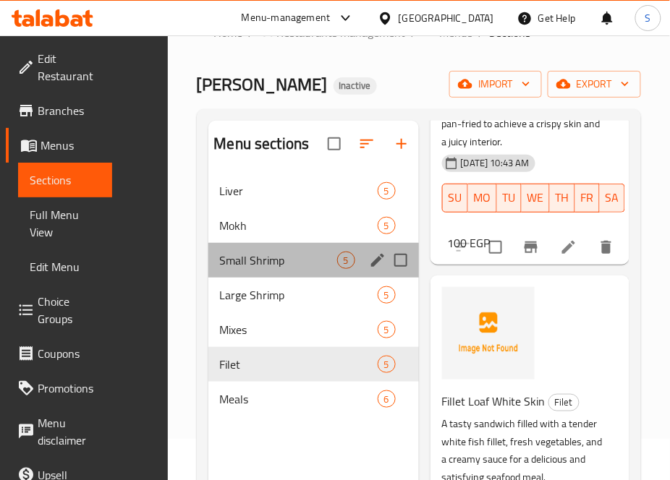
click at [294, 275] on div "Small Shrimp 5" at bounding box center [313, 260] width 210 height 35
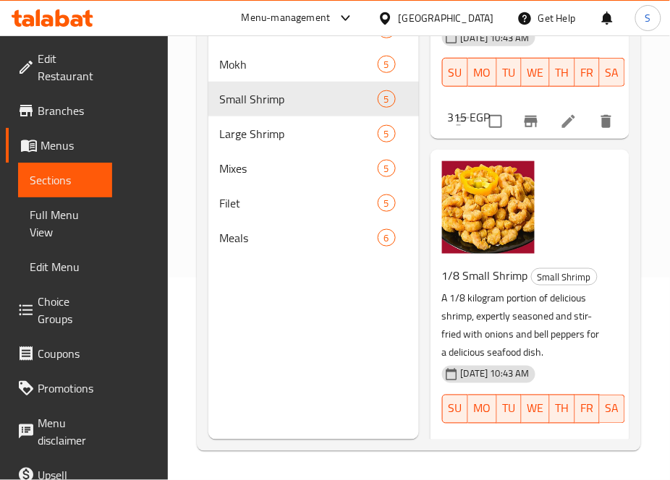
scroll to position [1370, 0]
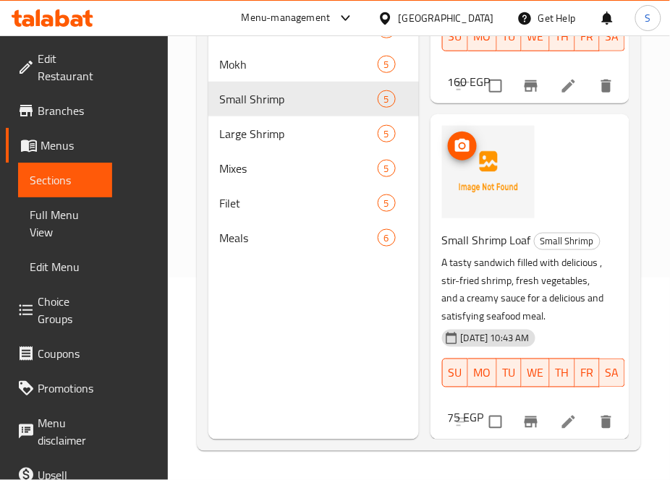
click at [487, 126] on img at bounding box center [488, 172] width 93 height 93
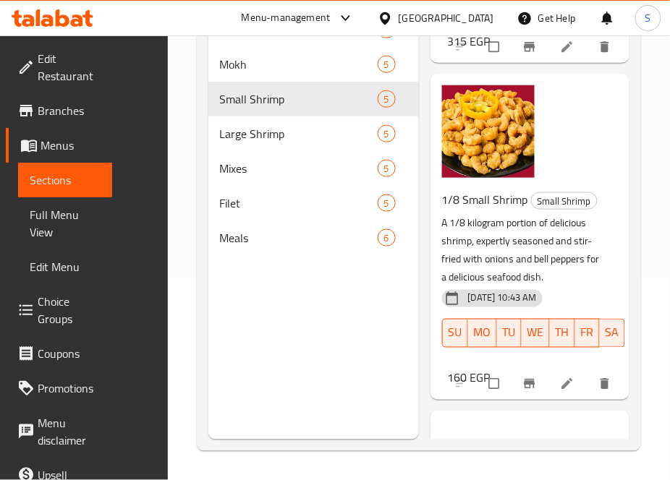
scroll to position [1370, 0]
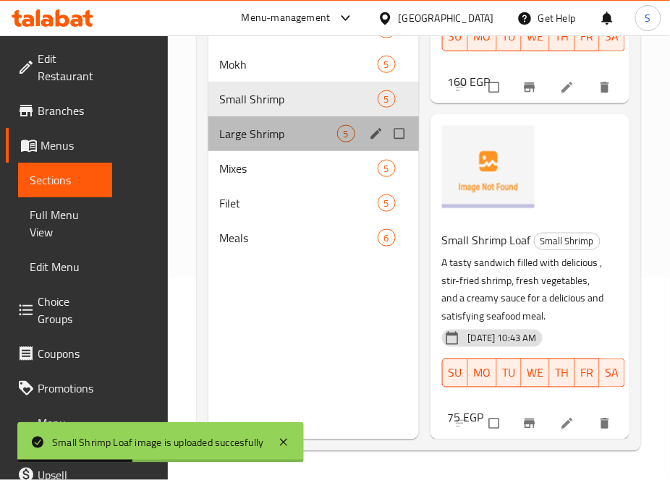
click at [278, 147] on div "Large Shrimp 5" at bounding box center [313, 133] width 210 height 35
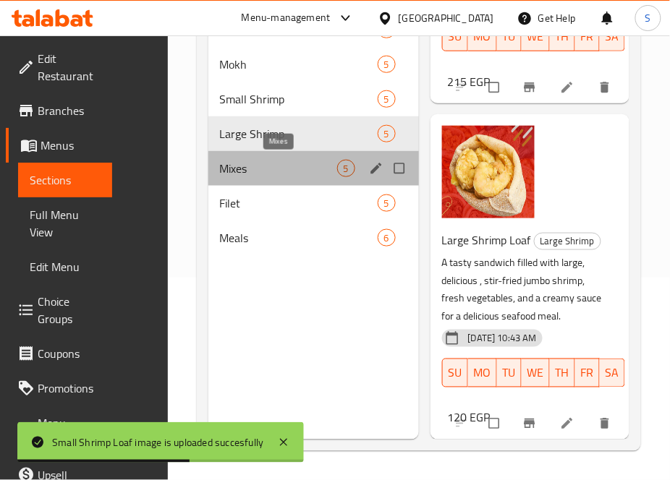
click at [286, 171] on span "Mixes" at bounding box center [278, 168] width 117 height 17
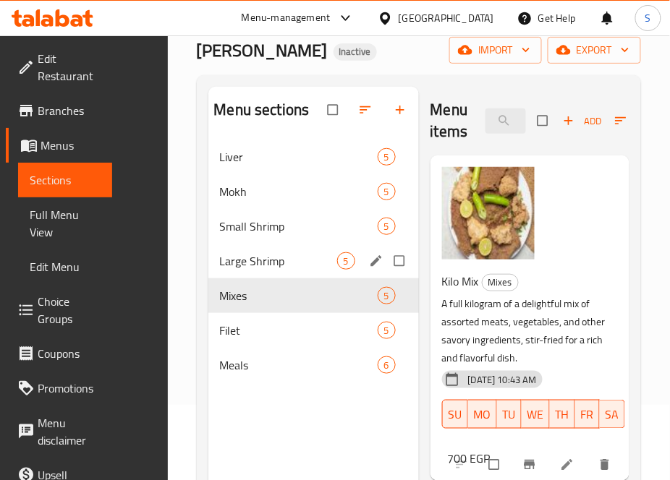
scroll to position [161, 0]
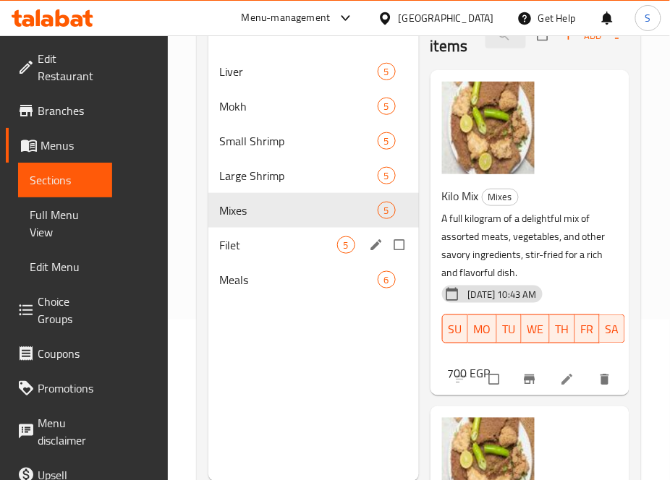
click at [278, 255] on div "Filet 5" at bounding box center [313, 245] width 210 height 35
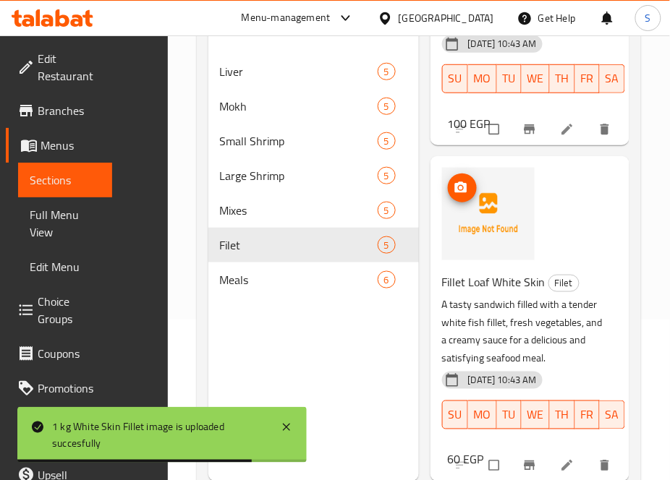
scroll to position [1289, 0]
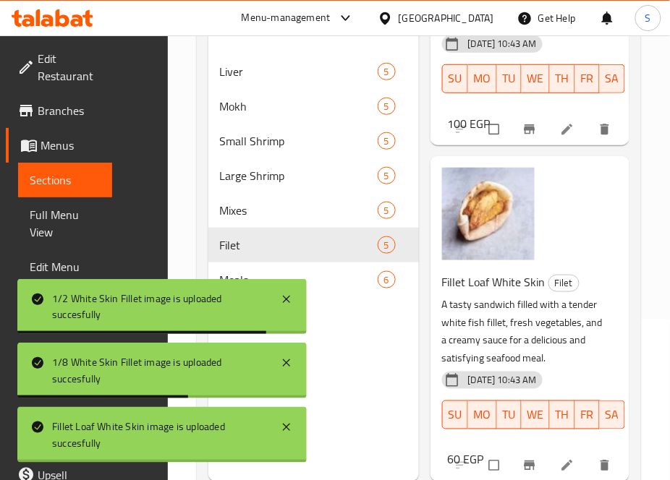
click at [291, 279] on div "1/2 White Skin Fillet image is uploaded succesfully" at bounding box center [161, 307] width 289 height 56
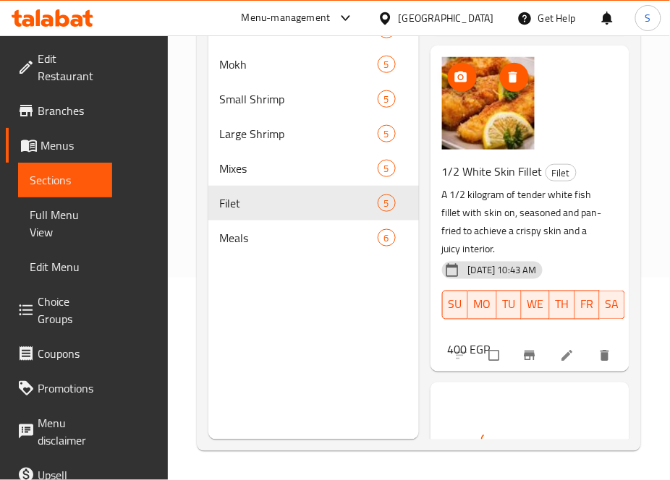
scroll to position [562, 0]
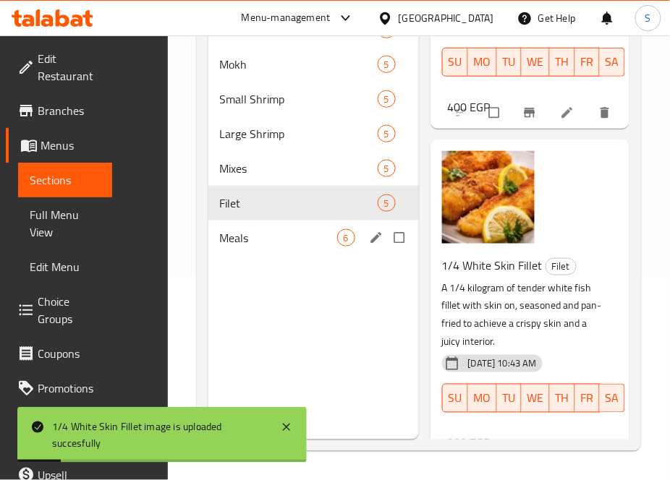
click at [319, 246] on span "Meals" at bounding box center [278, 237] width 117 height 17
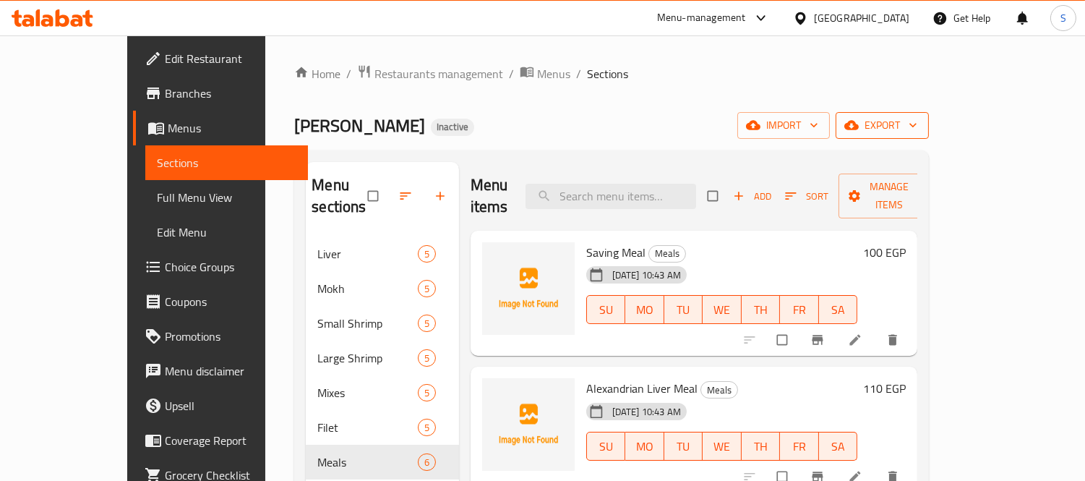
click at [918, 117] on span "export" at bounding box center [883, 125] width 70 height 18
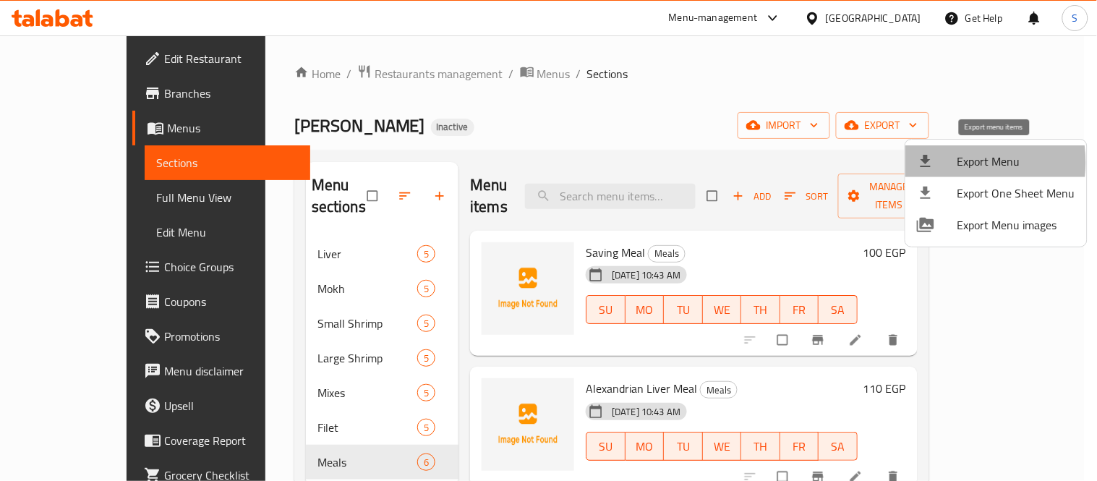
click at [946, 162] on div at bounding box center [937, 161] width 40 height 17
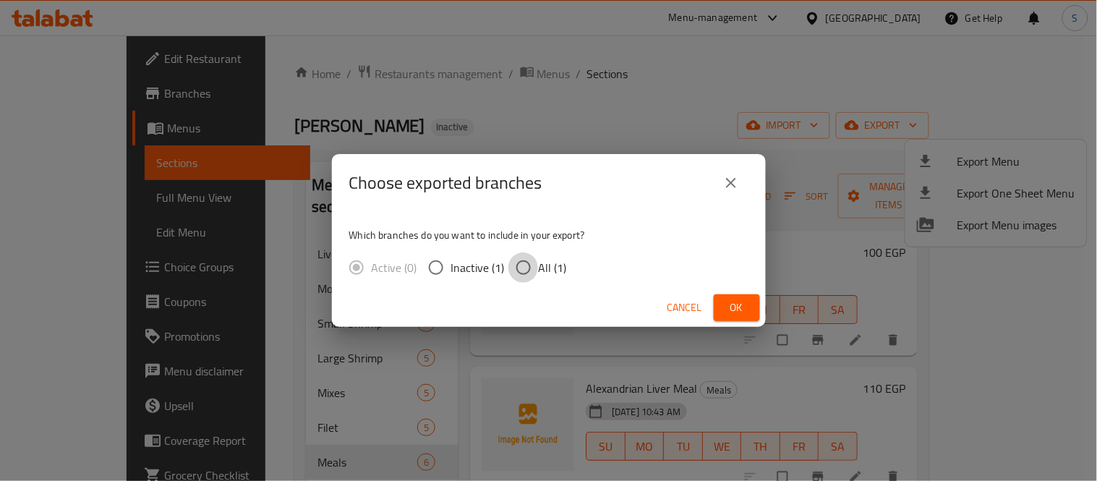
click at [528, 270] on input "All (1)" at bounding box center [523, 267] width 30 height 30
radio input "true"
click at [722, 297] on button "Ok" at bounding box center [737, 307] width 46 height 27
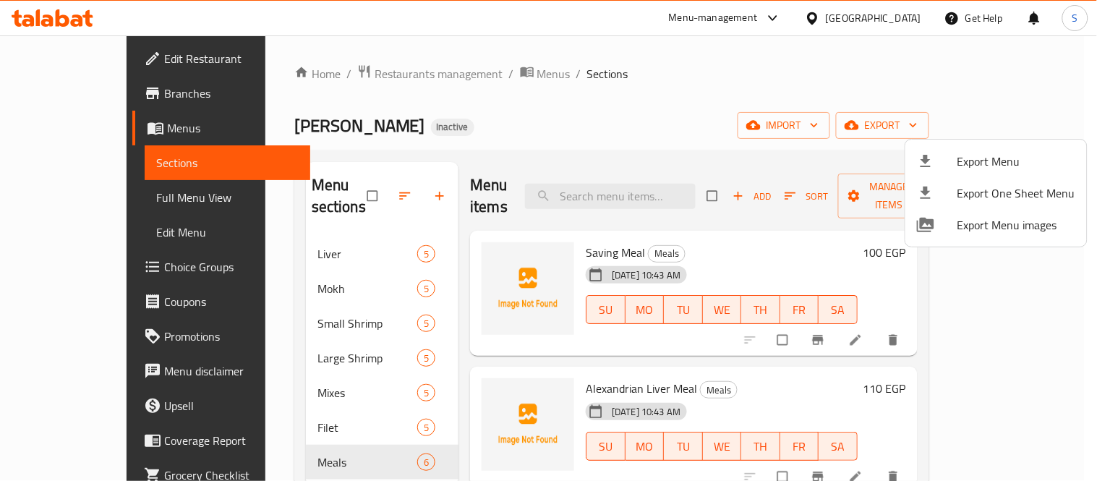
click at [126, 184] on div at bounding box center [548, 240] width 1097 height 481
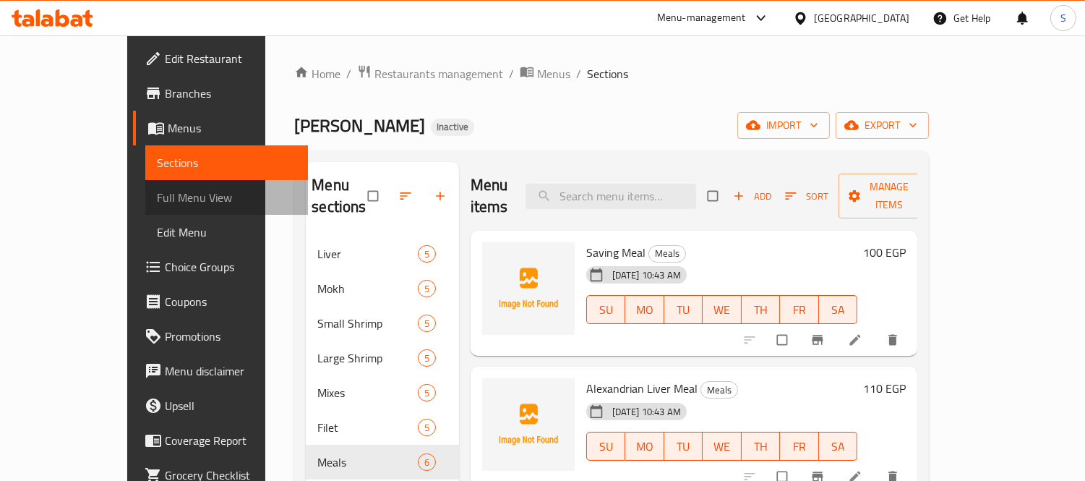
click at [145, 206] on link "Full Menu View" at bounding box center [226, 197] width 163 height 35
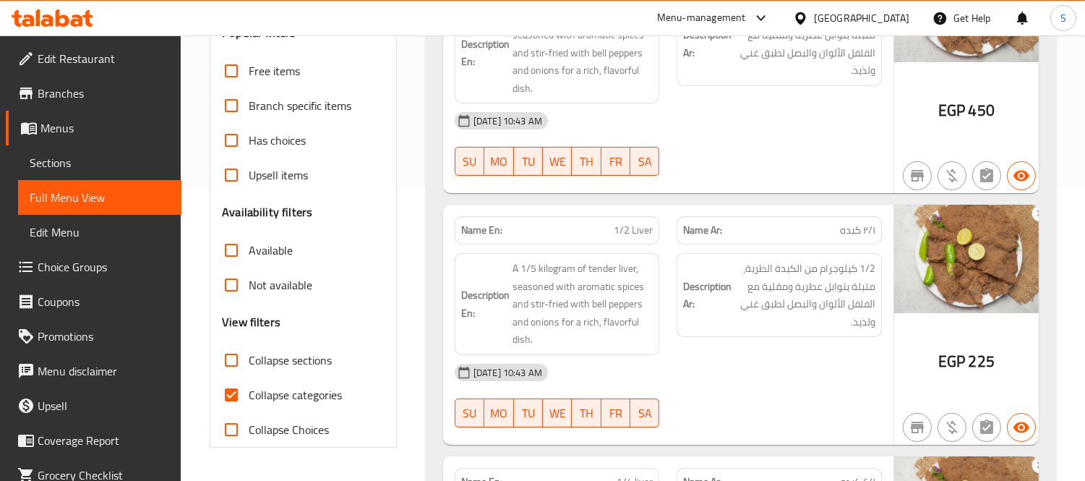
scroll to position [321, 0]
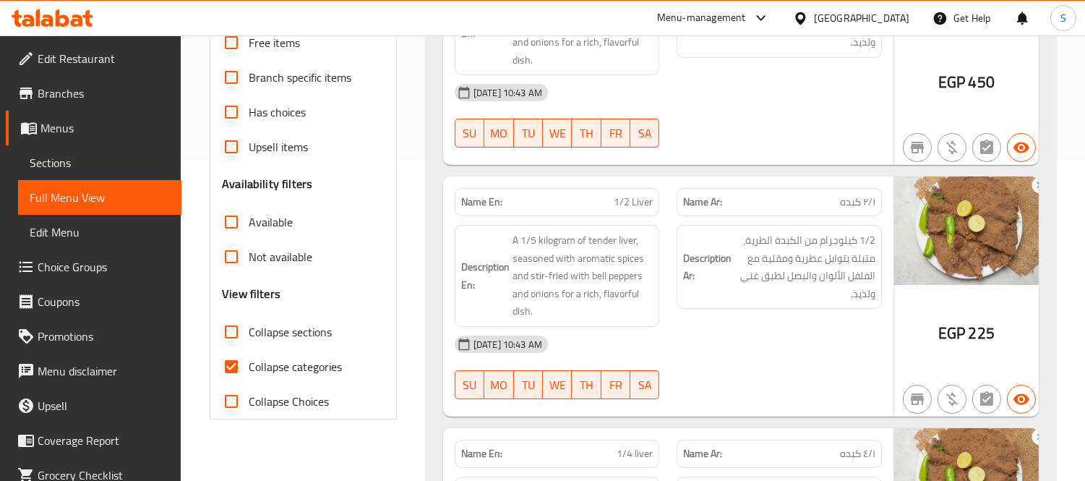
click at [281, 358] on span "Collapse categories" at bounding box center [295, 366] width 93 height 17
click at [249, 358] on input "Collapse categories" at bounding box center [231, 366] width 35 height 35
checkbox input "false"
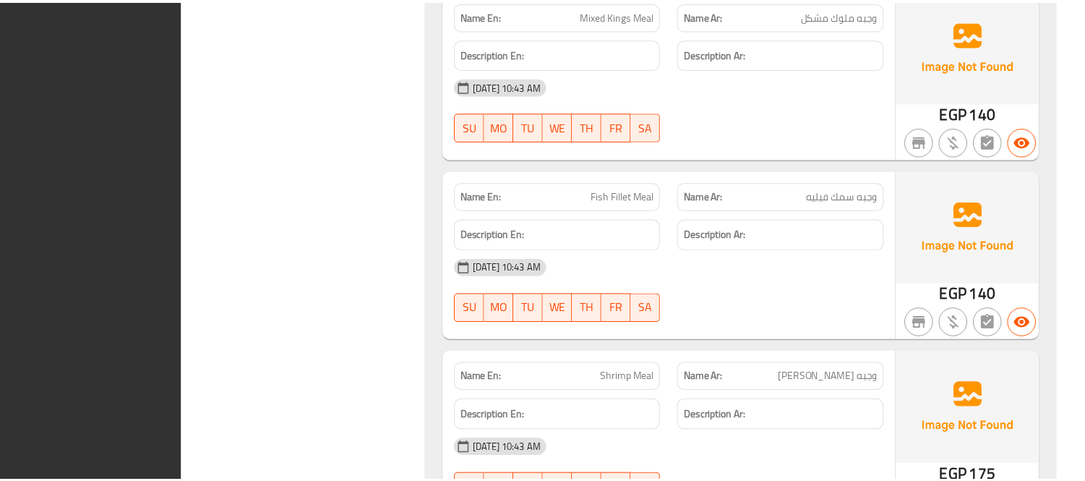
scroll to position [8953, 0]
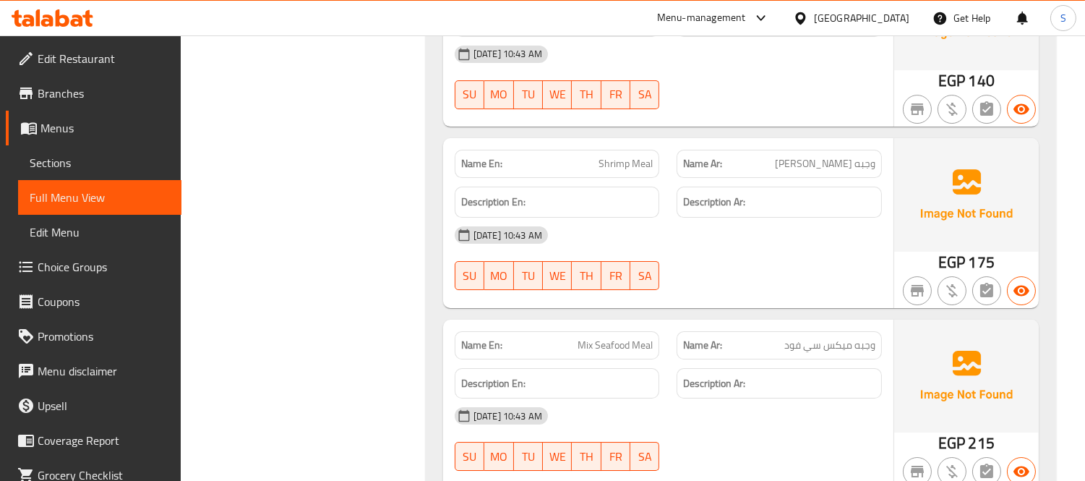
click at [895, 16] on div "[GEOGRAPHIC_DATA]" at bounding box center [861, 18] width 95 height 16
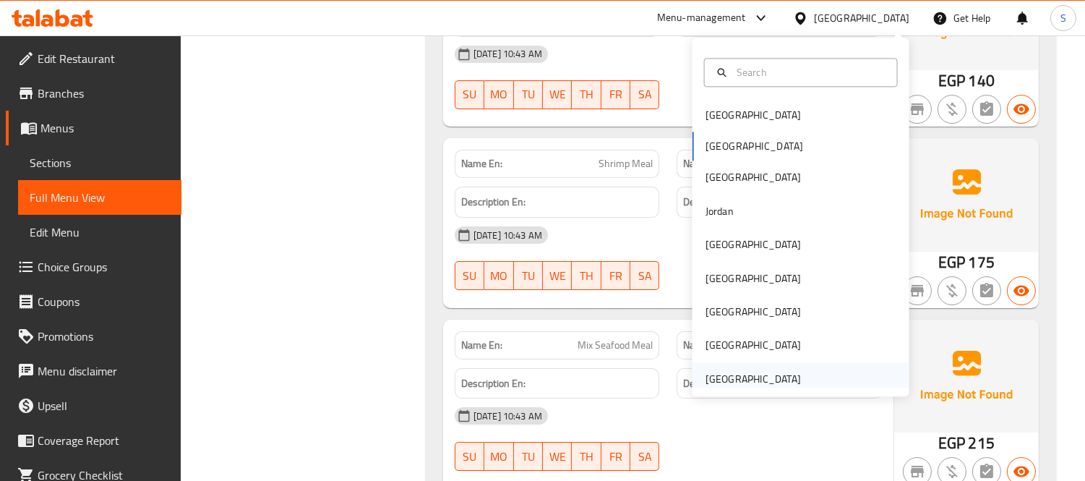
click at [782, 380] on div "[GEOGRAPHIC_DATA]" at bounding box center [753, 379] width 95 height 16
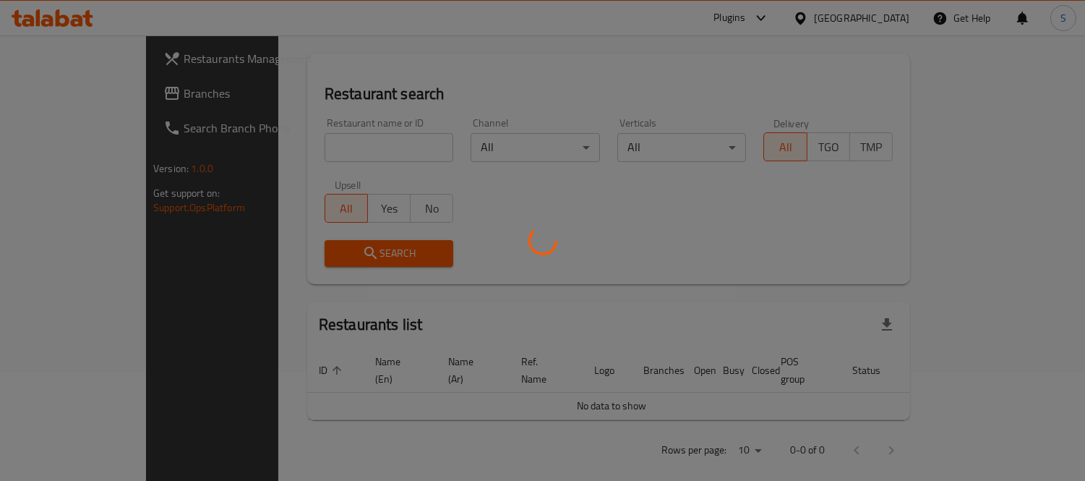
scroll to position [617, 0]
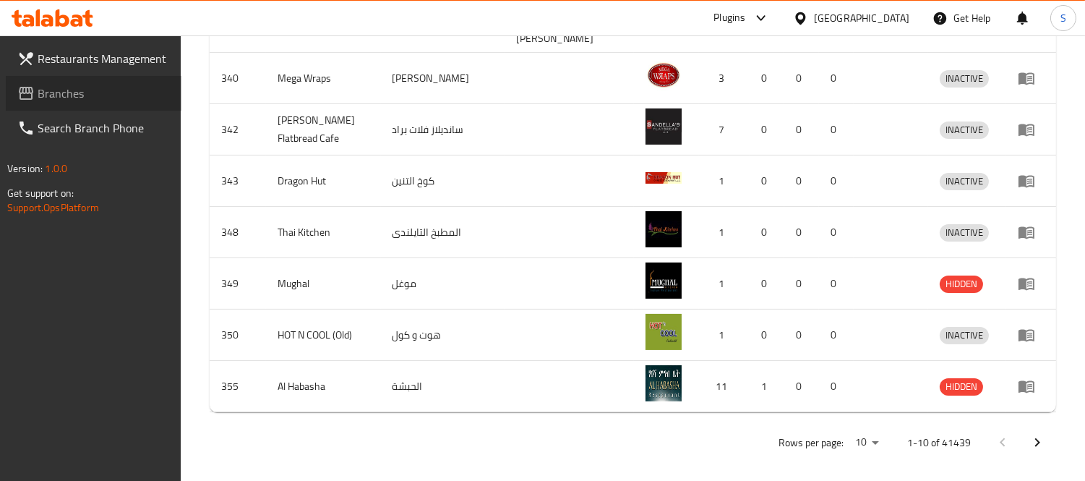
click at [127, 103] on link "Branches" at bounding box center [94, 93] width 176 height 35
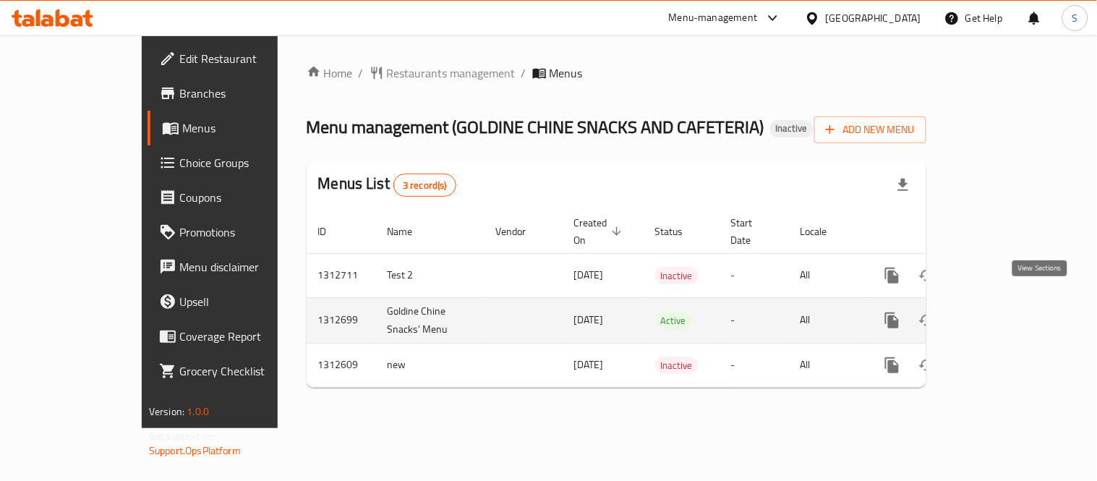
click at [1003, 314] on icon "enhanced table" at bounding box center [996, 320] width 13 height 13
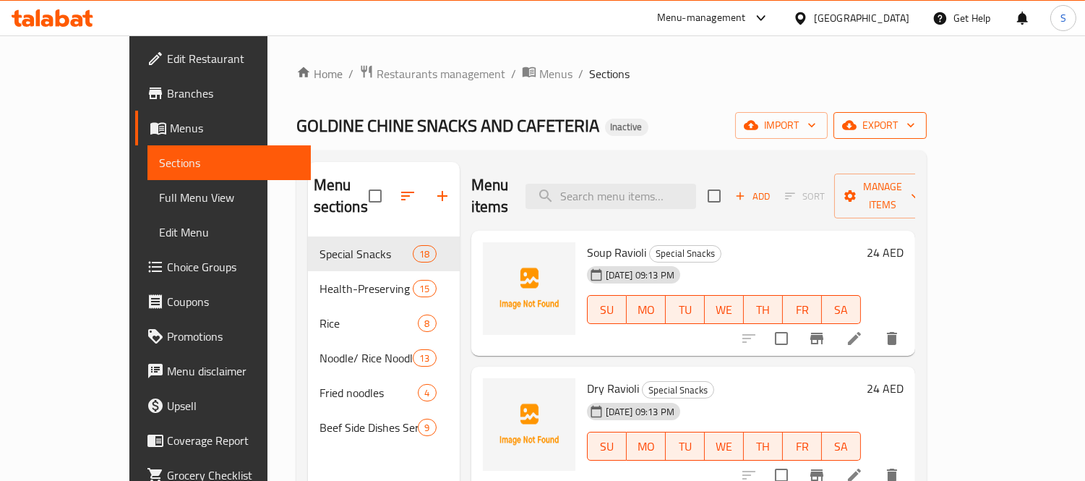
click at [916, 134] on span "export" at bounding box center [880, 125] width 70 height 18
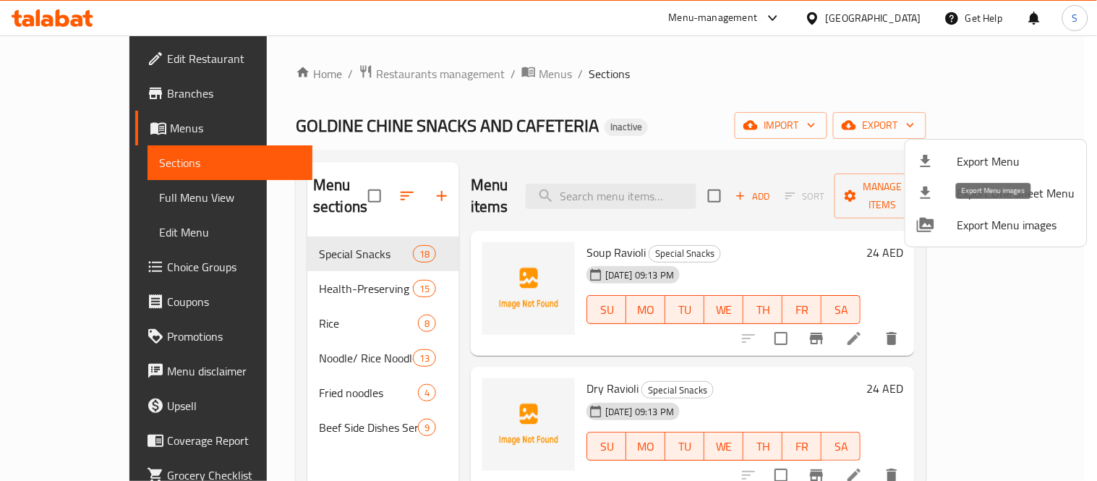
click at [963, 226] on span "Export Menu images" at bounding box center [1016, 224] width 118 height 17
click at [620, 78] on div at bounding box center [548, 240] width 1097 height 481
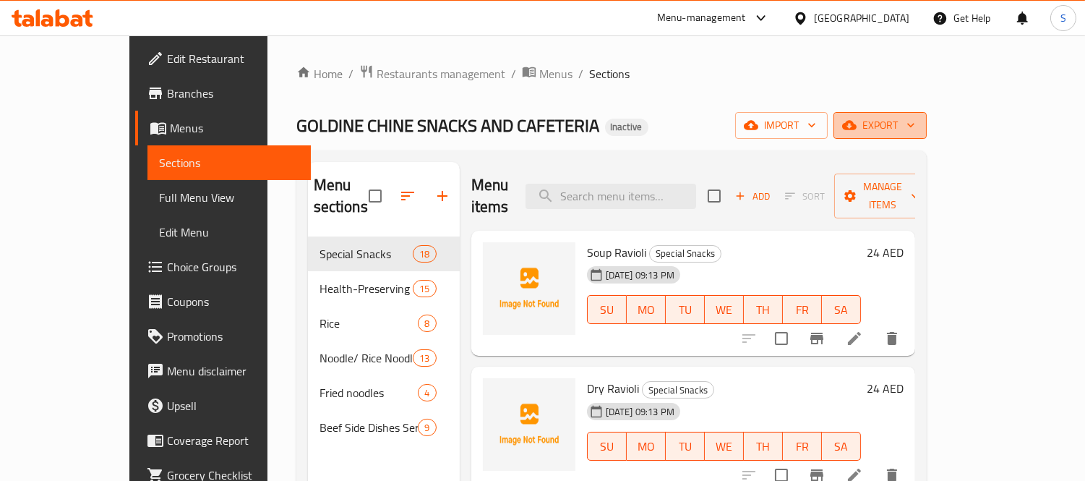
click at [916, 132] on span "export" at bounding box center [880, 125] width 70 height 18
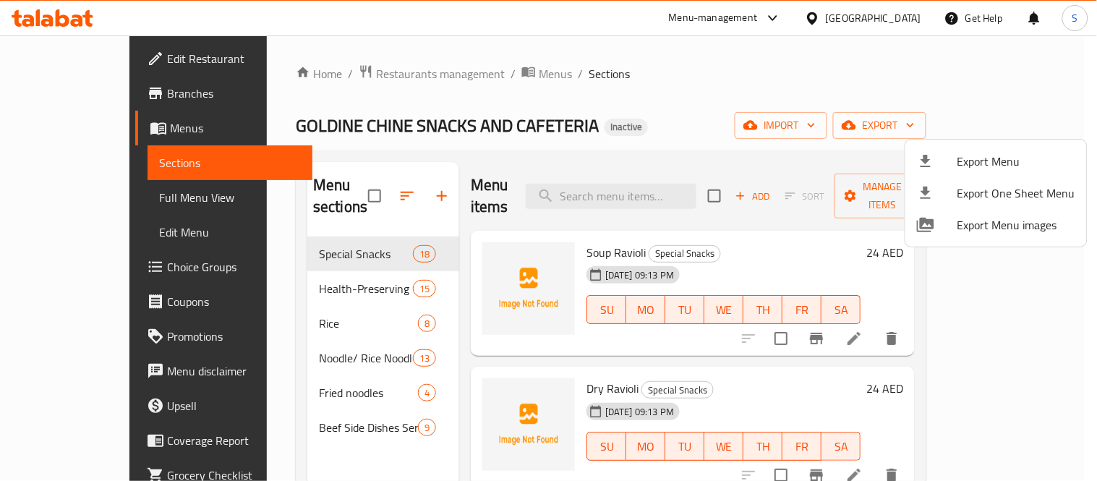
click at [1028, 155] on span "Export Menu" at bounding box center [1016, 161] width 118 height 17
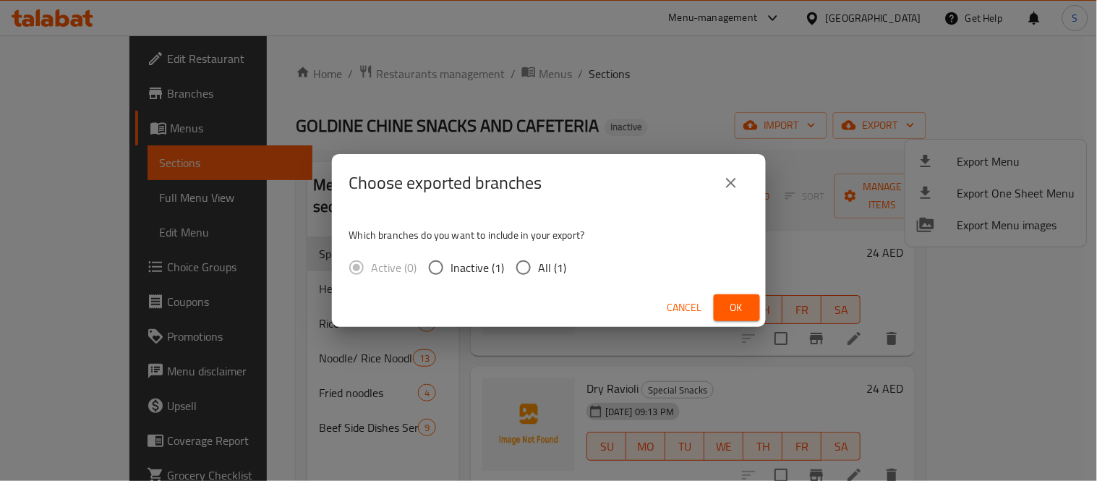
click at [526, 258] on input "All (1)" at bounding box center [523, 267] width 30 height 30
radio input "true"
click at [731, 310] on span "Ok" at bounding box center [736, 308] width 23 height 18
